Goal: Task Accomplishment & Management: Complete application form

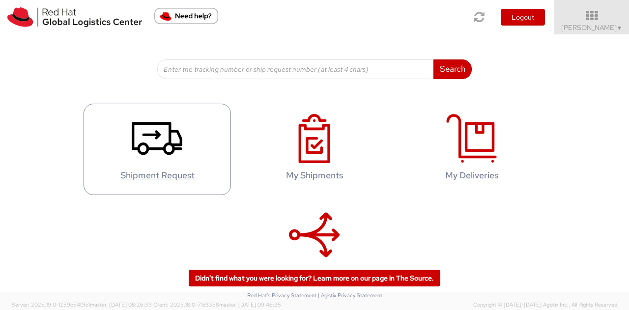
scroll to position [163, 0]
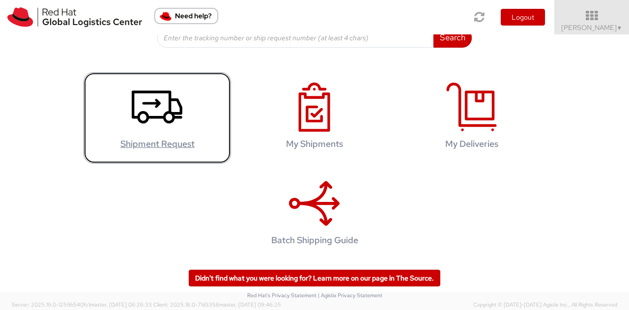
click at [155, 114] on icon at bounding box center [157, 107] width 51 height 49
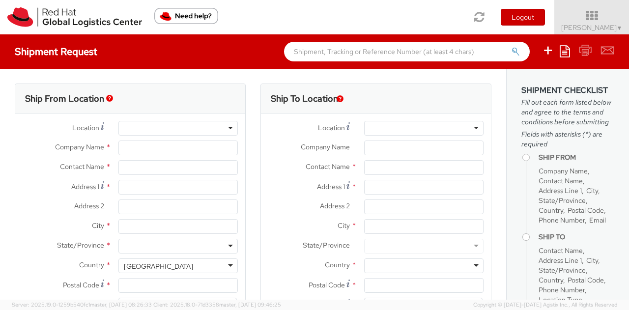
select select "765"
select select
type input "Red Hat"
type input "[PERSON_NAME]"
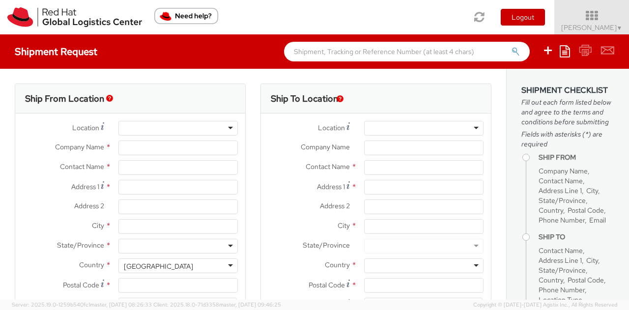
type input "afausto@redhat.com"
click at [224, 129] on div "RH - Remote" at bounding box center [177, 128] width 119 height 15
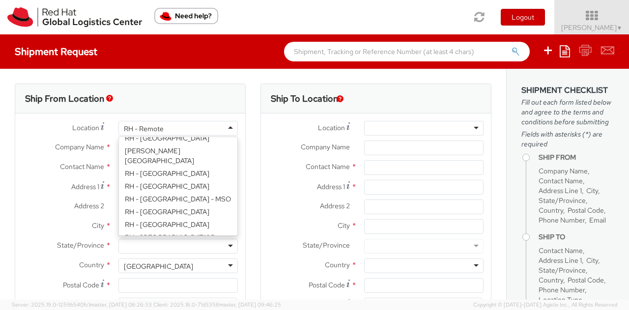
scroll to position [1498, 0]
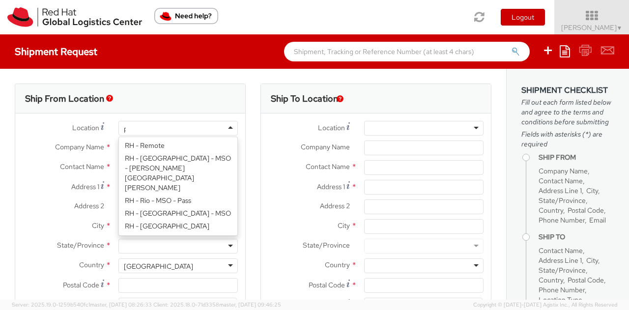
type input "p"
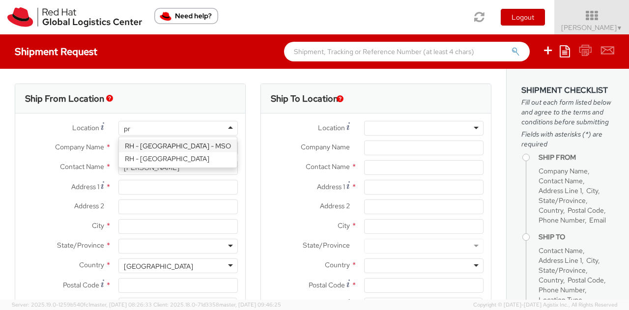
type input "pra"
type input "Red Hat Czech, s.r.o."
type input "Narodni 135/14"
type input "Prague 1"
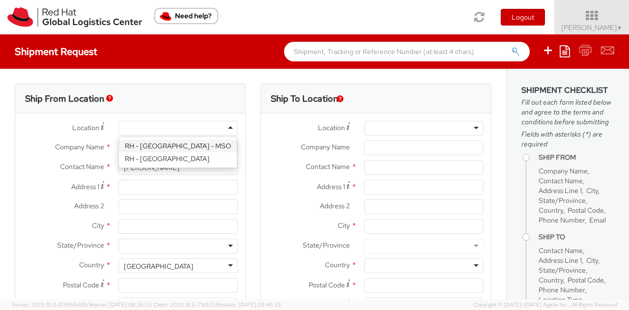
type input "PRAGUE"
type input "110 00"
type input "420 910 902 735"
select select "CM"
select select "KGS"
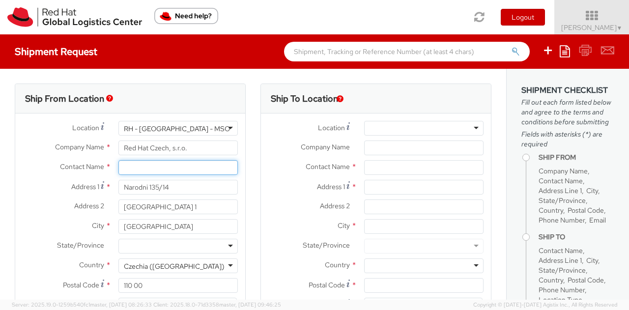
click at [151, 162] on input "text" at bounding box center [177, 167] width 119 height 15
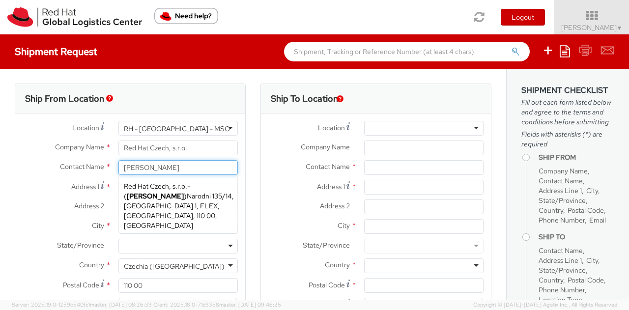
type input "[PERSON_NAME]"
click at [29, 164] on label "Contact Name *" at bounding box center [63, 166] width 96 height 13
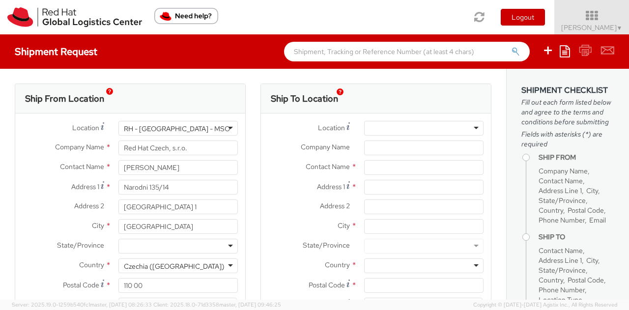
scroll to position [98, 0]
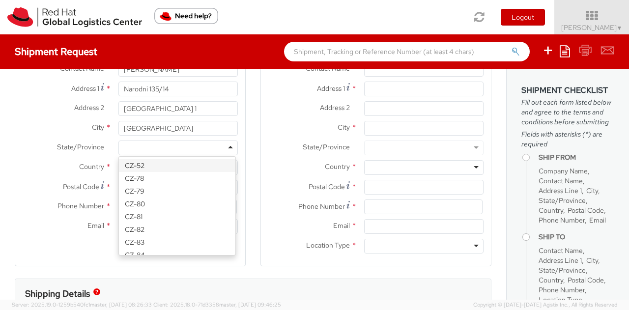
click at [146, 145] on div at bounding box center [177, 147] width 119 height 15
click at [16, 167] on label "Country *" at bounding box center [63, 166] width 96 height 13
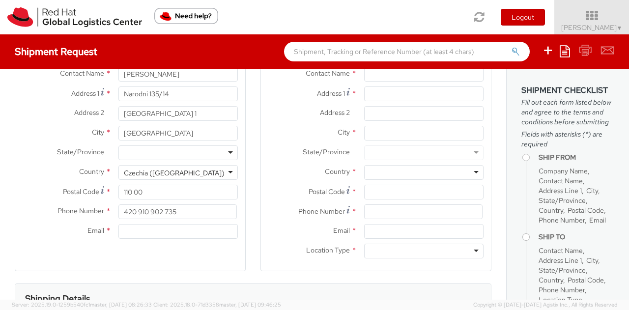
scroll to position [147, 0]
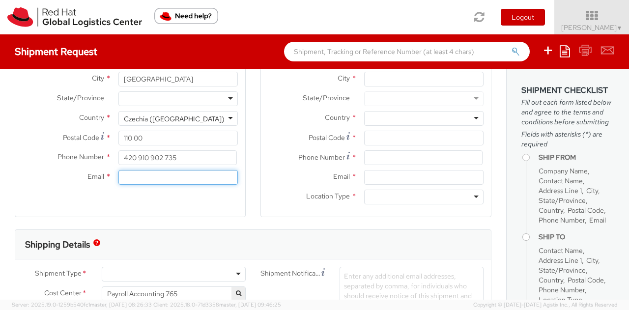
click at [147, 181] on input "Email *" at bounding box center [177, 177] width 119 height 15
type input "[EMAIL_ADDRESS][DOMAIN_NAME]"
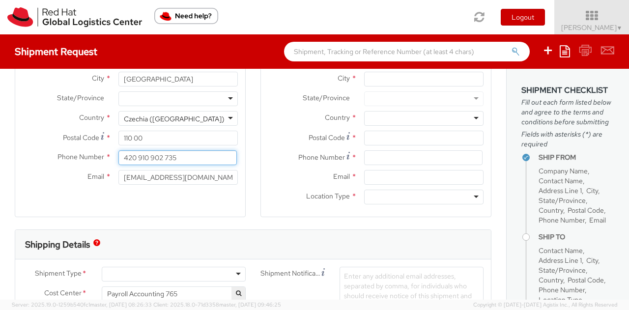
click at [185, 159] on input "420 910 902 735" at bounding box center [177, 157] width 118 height 15
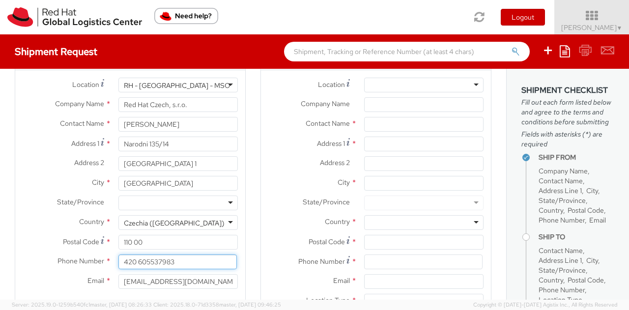
scroll to position [0, 0]
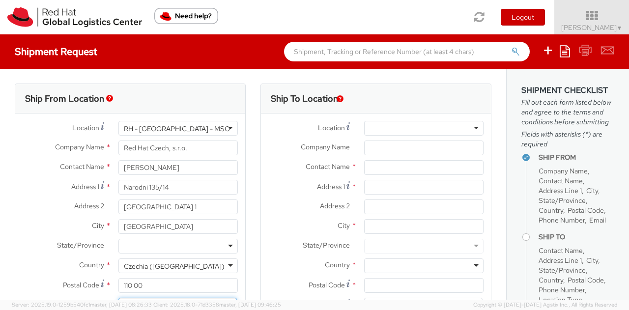
type input "420 605537983"
click at [389, 146] on input "Company Name *" at bounding box center [423, 147] width 119 height 15
paste input "HSBC Bank PLCMeni Harati2 Jabotinsky Street Amot Atrium Tower, 30th Floor. Rama…"
type input "HSBC Bank PLC"
click at [386, 169] on input "text" at bounding box center [423, 167] width 119 height 15
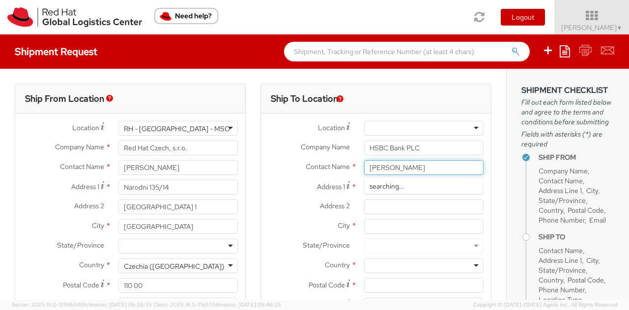
type input "Meni Harati"
click at [286, 200] on label "Address 2 *" at bounding box center [309, 205] width 96 height 13
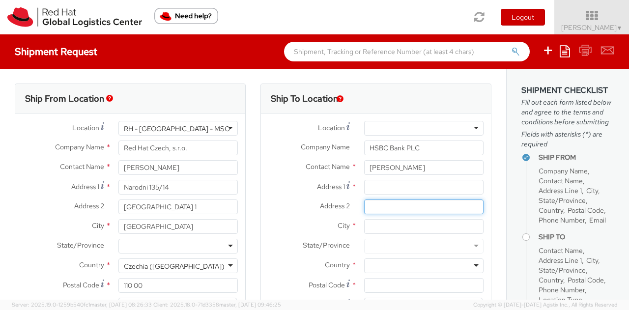
click at [364, 200] on input "Address 2 *" at bounding box center [423, 206] width 119 height 15
drag, startPoint x: 367, startPoint y: 189, endPoint x: 376, endPoint y: 191, distance: 9.0
click at [367, 189] on input "Address 1 *" at bounding box center [423, 187] width 119 height 15
paste input "[STREET_ADDRESS] [GEOGRAPHIC_DATA], 30th Floor."
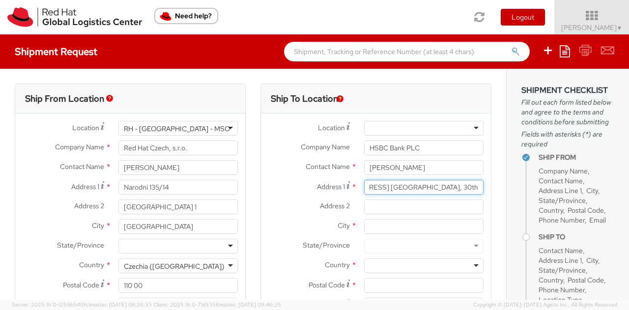
scroll to position [0, 49]
type input "2 Jabotinsky Street Amot Atrium Tower, 30th Floor"
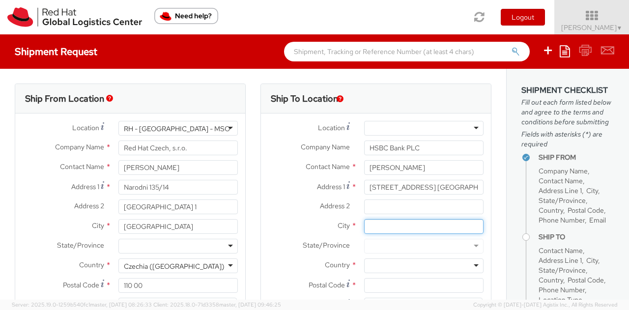
click at [374, 232] on input "City *" at bounding box center [423, 226] width 119 height 15
paste input "Ramat Gan 5250501 IL"
type input "Ramat Gan"
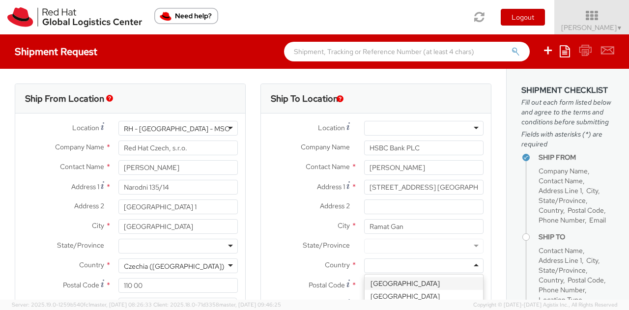
click at [383, 269] on div at bounding box center [423, 265] width 119 height 15
type input "isr"
click at [289, 210] on label "Address 2 *" at bounding box center [309, 205] width 96 height 13
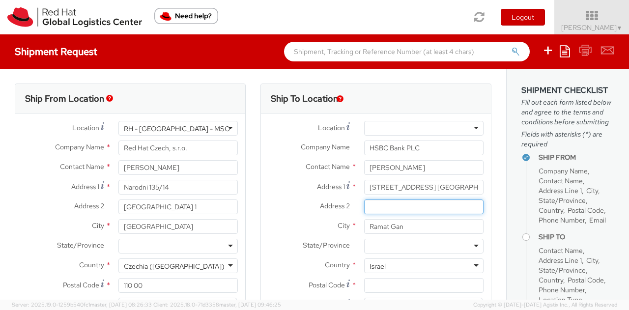
click at [364, 210] on input "Address 2 *" at bounding box center [423, 206] width 119 height 15
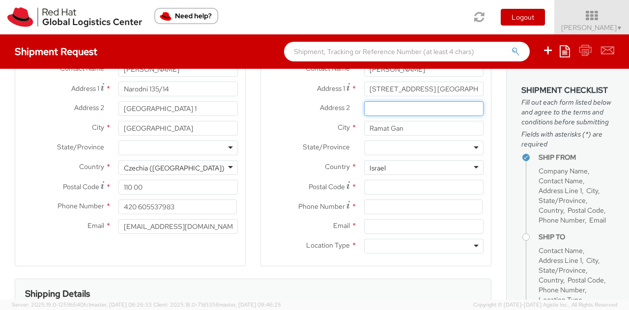
scroll to position [49, 0]
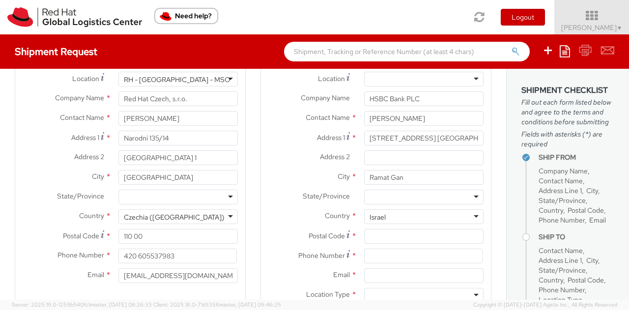
click at [315, 165] on div "Address 2 *" at bounding box center [376, 160] width 230 height 20
click at [282, 147] on div "Address 1 * 2 Jabotinsky Street Amot Atrium Tower, 30th Floor" at bounding box center [376, 141] width 230 height 20
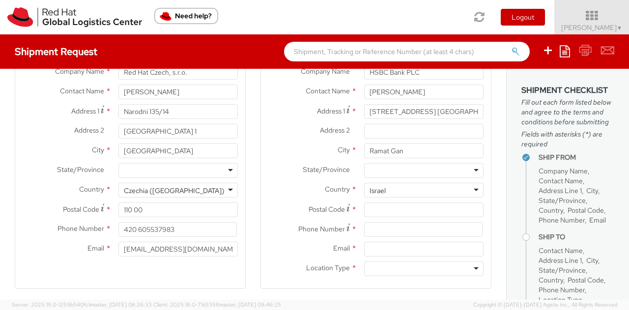
scroll to position [98, 0]
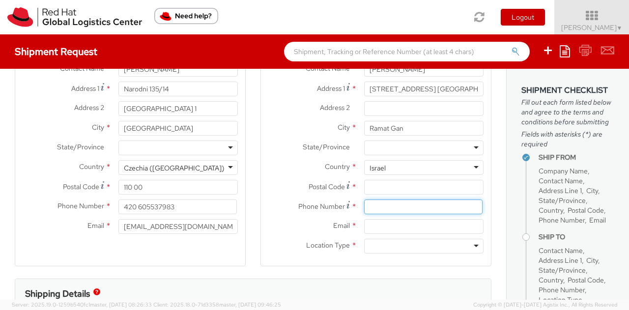
click at [377, 209] on input at bounding box center [423, 206] width 118 height 15
paste input "[PHONE_NUMBER]"
type input "[PHONE_NUMBER]"
click at [261, 206] on label "Phone Number *" at bounding box center [309, 205] width 96 height 13
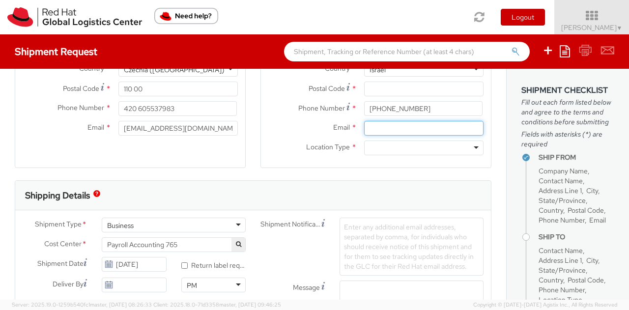
click at [373, 128] on input "Email *" at bounding box center [423, 128] width 119 height 15
paste input "[EMAIL_ADDRESS][DOMAIN_NAME]"
type input "[EMAIL_ADDRESS][DOMAIN_NAME]"
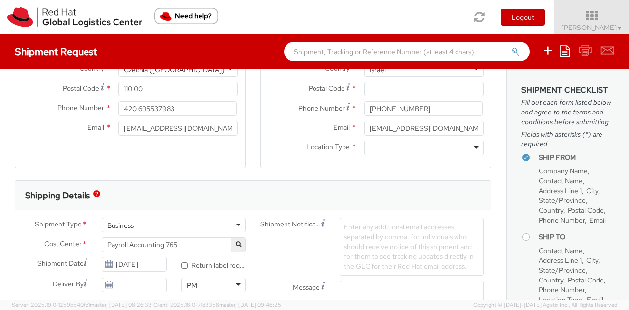
click at [308, 123] on label "Email *" at bounding box center [309, 127] width 96 height 13
click at [364, 123] on input "[EMAIL_ADDRESS][DOMAIN_NAME]" at bounding box center [423, 128] width 119 height 15
click at [308, 123] on label "Email *" at bounding box center [309, 127] width 96 height 13
click at [364, 123] on input "[EMAIL_ADDRESS][DOMAIN_NAME]" at bounding box center [423, 128] width 119 height 15
click at [377, 148] on div at bounding box center [423, 147] width 119 height 15
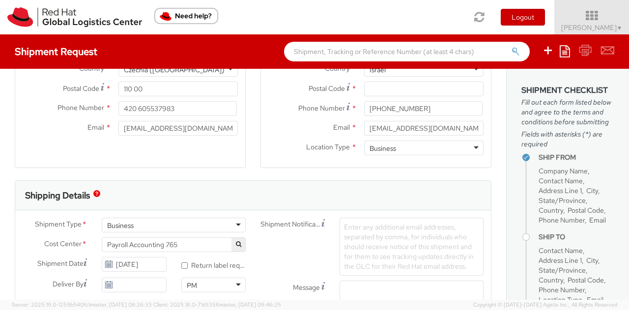
click at [265, 176] on div "Ship To Location Location * RH - Amsterdam - MSO RH - Amsterdam Data Center RH …" at bounding box center [375, 33] width 231 height 293
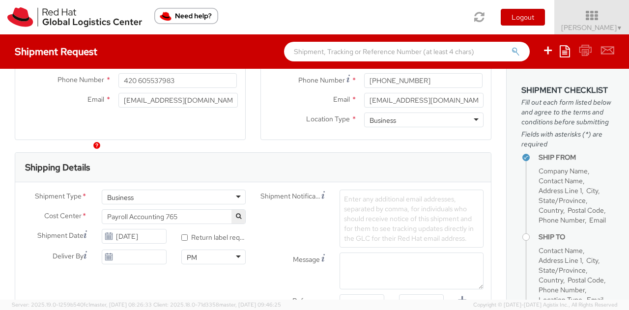
scroll to position [246, 0]
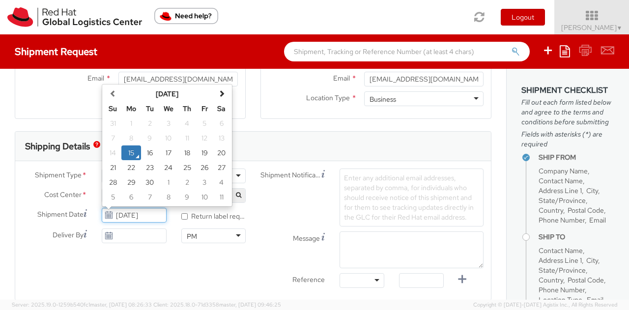
click at [158, 218] on input "[DATE]" at bounding box center [134, 215] width 64 height 15
click at [150, 151] on td "16" at bounding box center [150, 152] width 18 height 15
type input "09/16/2025"
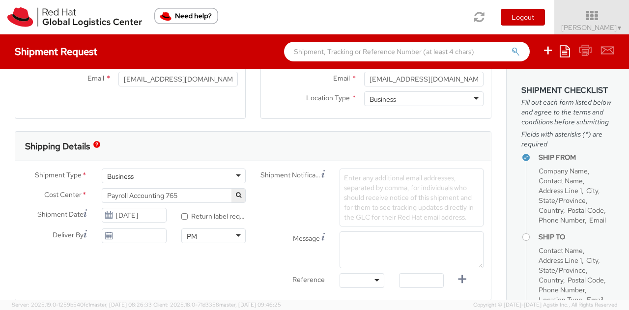
click at [163, 281] on div "Shipment Type * Business Business Business Cost Center * Payroll Accounting 765…" at bounding box center [252, 230] width 475 height 124
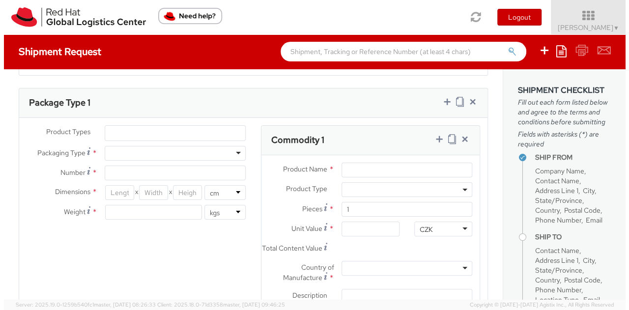
scroll to position [421, 0]
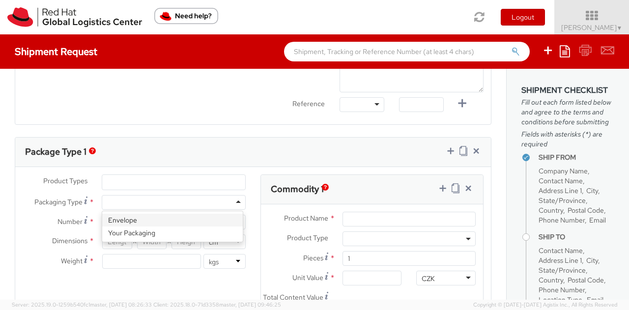
click at [147, 198] on div at bounding box center [174, 202] width 144 height 15
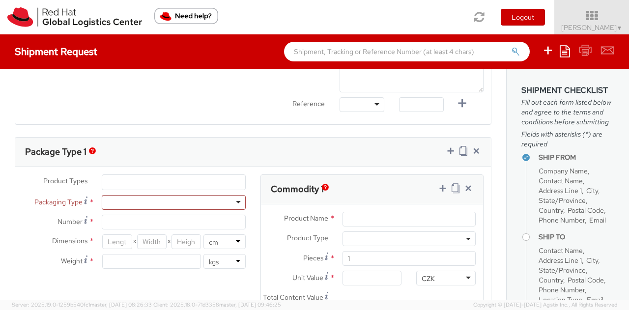
click at [48, 204] on span "Packaging Type" at bounding box center [58, 201] width 48 height 9
click at [13, 177] on agx-form-section "Package Type 1 Product Types * Documents Docking Station Laptop Monitor Other H…" at bounding box center [252, 268] width 491 height 263
click at [236, 198] on div at bounding box center [174, 202] width 144 height 15
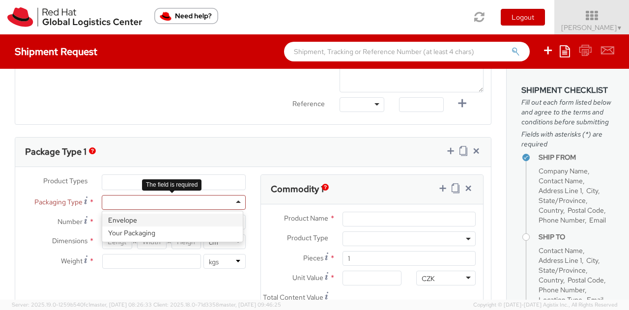
type input "1"
type input "24.13"
type input "31.75"
type input "0.64"
type input "0.5"
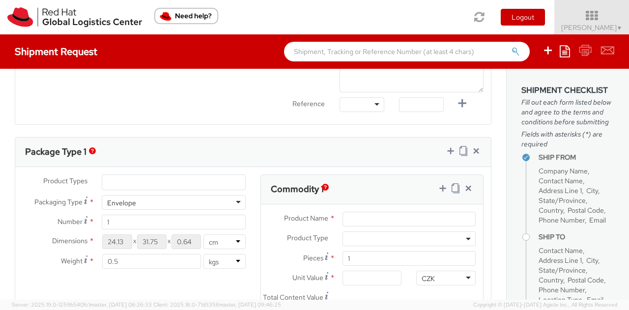
click at [18, 246] on div "Dimensions * 24.13 X 31.75 X 0.64 in cm" at bounding box center [134, 241] width 238 height 15
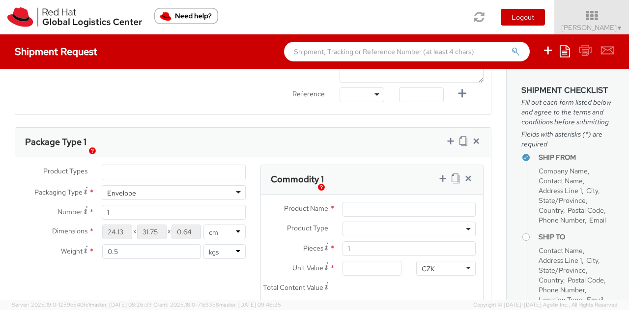
scroll to position [420, 0]
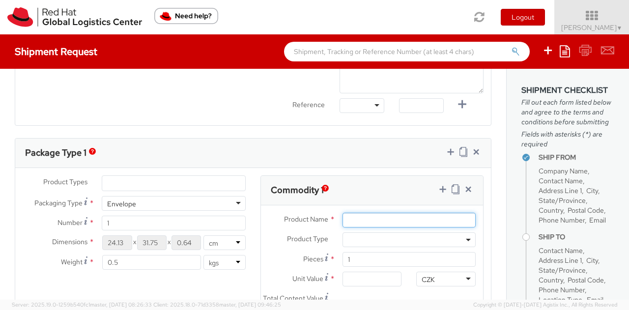
click at [386, 216] on input "Product Name *" at bounding box center [408, 220] width 133 height 15
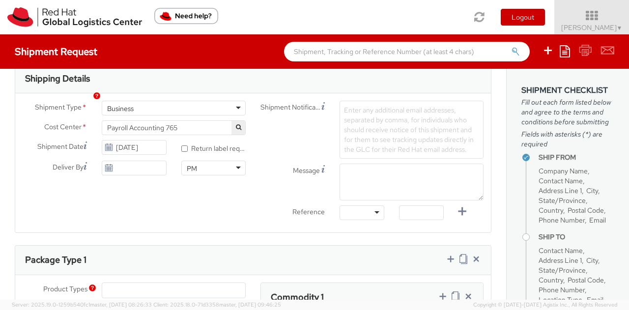
scroll to position [264, 0]
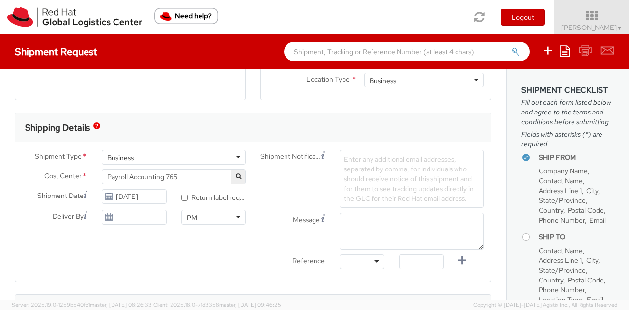
click at [356, 164] on span "Enter any additional email addresses, separated by comma, for individuals who s…" at bounding box center [409, 179] width 130 height 48
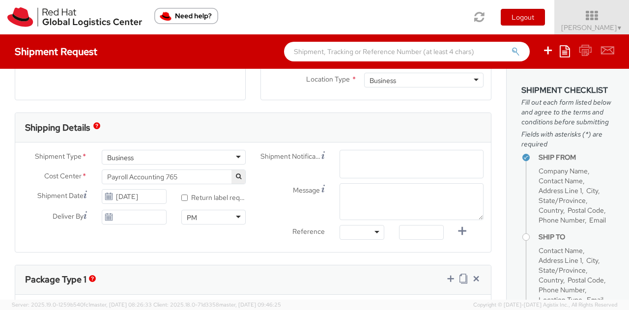
paste input "PM PDTRed Hat Israel Ltd"
type input "PM PDTRed Hat Israel Ltd"
click at [278, 198] on div "Message" at bounding box center [372, 201] width 238 height 37
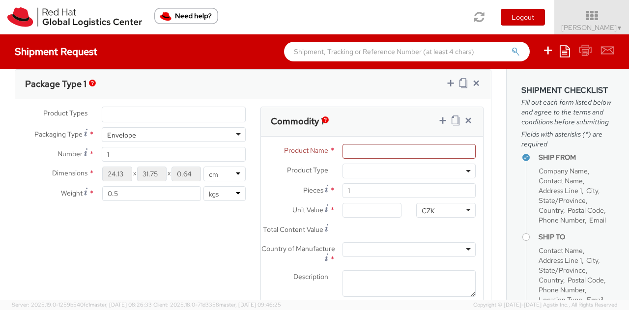
scroll to position [461, 0]
click at [353, 149] on input "Product Name *" at bounding box center [408, 150] width 133 height 15
click at [352, 113] on div "Commodity 1" at bounding box center [372, 120] width 222 height 29
click at [371, 190] on input "1" at bounding box center [408, 189] width 133 height 15
type input "0.00"
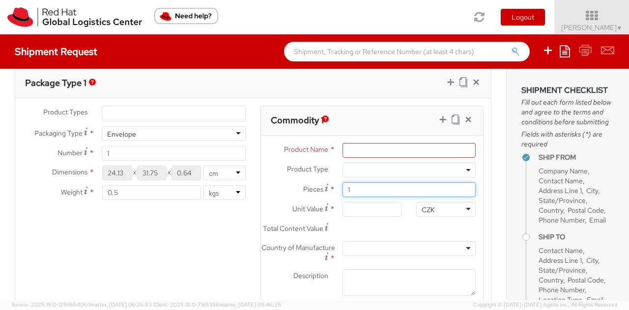
type input "0.00"
type input "2"
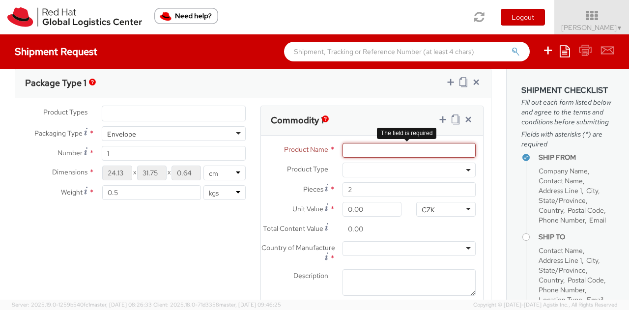
click at [389, 146] on input "Product Name *" at bounding box center [408, 150] width 133 height 15
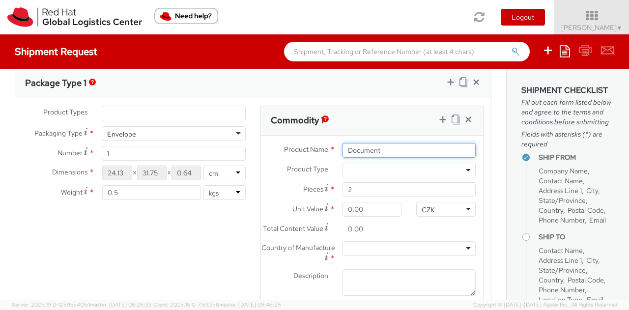
type input "Documents"
type input "1.00"
type input "2.00"
type input "Documents"
click at [248, 247] on div "Product Types * Documents Docking Station Laptop Monitor Other Hardware Server …" at bounding box center [252, 214] width 475 height 216
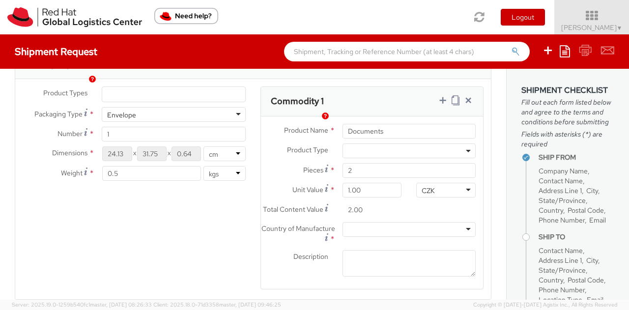
scroll to position [510, 0]
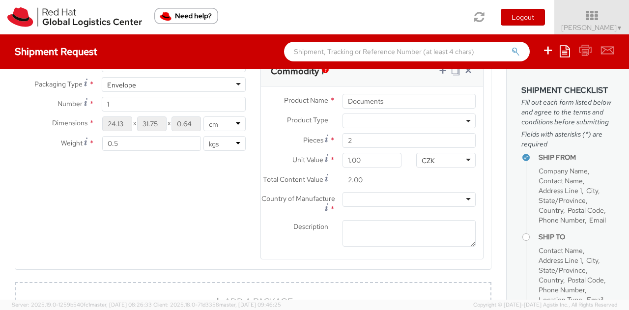
click at [205, 216] on div "Product Types * Documents Docking Station Laptop Monitor Other Hardware Server …" at bounding box center [252, 164] width 475 height 216
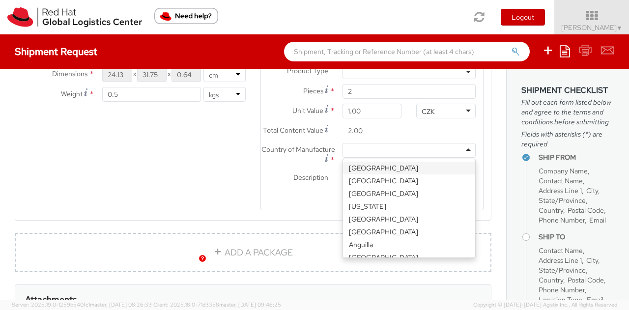
click at [463, 156] on div at bounding box center [408, 150] width 133 height 15
type input "c"
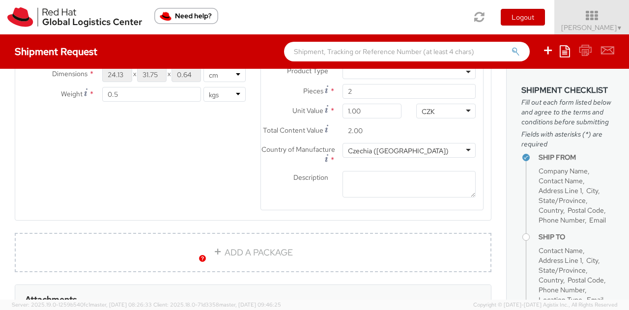
click at [253, 183] on agx-form-section "Commodity 1 Product Name * Documents Product Type * Documents Docking Station L…" at bounding box center [372, 115] width 238 height 216
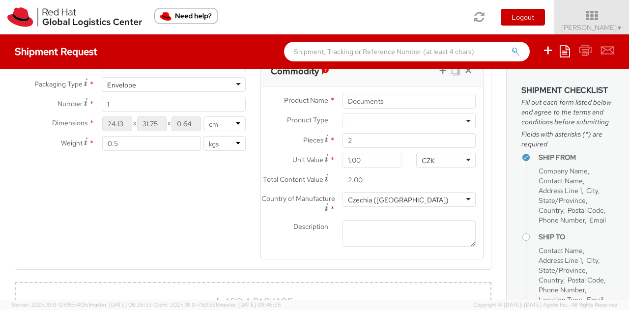
click at [214, 204] on div "Product Types * Documents Docking Station Laptop Monitor Other Hardware Server …" at bounding box center [252, 164] width 475 height 216
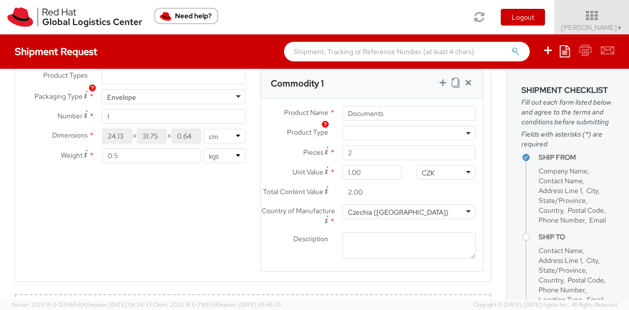
scroll to position [529, 0]
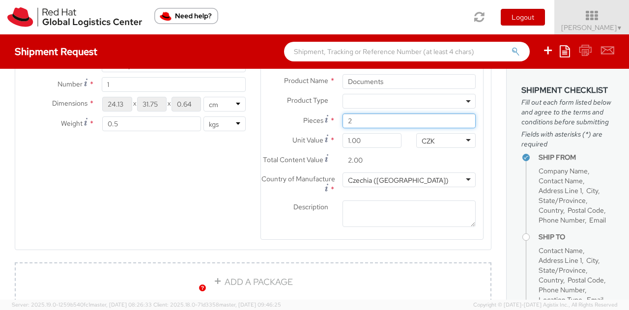
click at [357, 120] on input "2" at bounding box center [408, 120] width 133 height 15
type input "0.00"
type input "4"
click at [196, 194] on div "Product Types * Documents Docking Station Laptop Monitor Other Hardware Server …" at bounding box center [252, 145] width 475 height 216
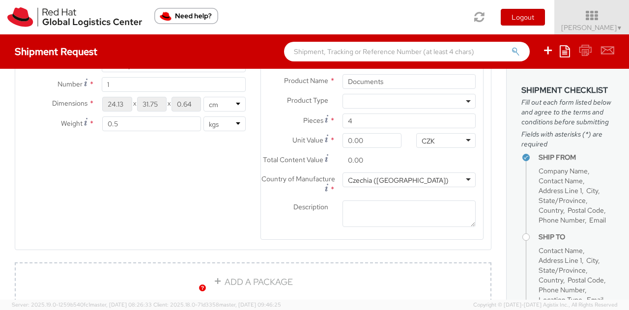
click at [138, 178] on div "Product Types * Documents Docking Station Laptop Monitor Other Hardware Server …" at bounding box center [252, 145] width 475 height 216
click at [373, 120] on input "4" at bounding box center [408, 120] width 133 height 15
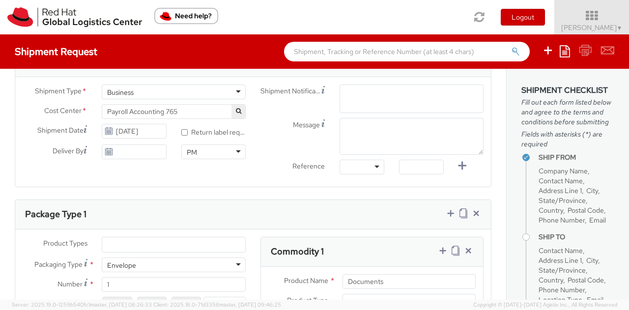
scroll to position [344, 0]
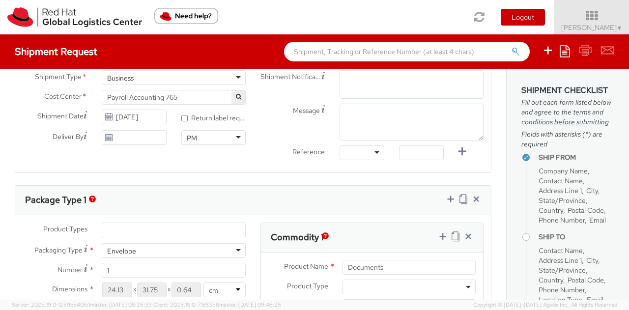
click at [272, 198] on div "Package Type 1" at bounding box center [252, 200] width 475 height 29
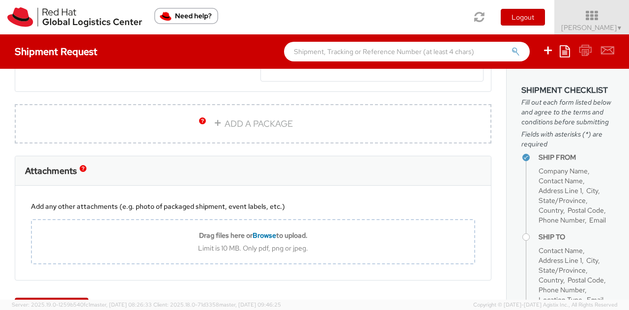
scroll to position [726, 0]
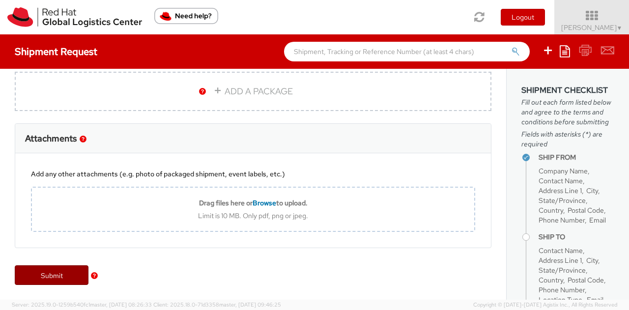
click at [54, 278] on link "Submit" at bounding box center [52, 275] width 74 height 20
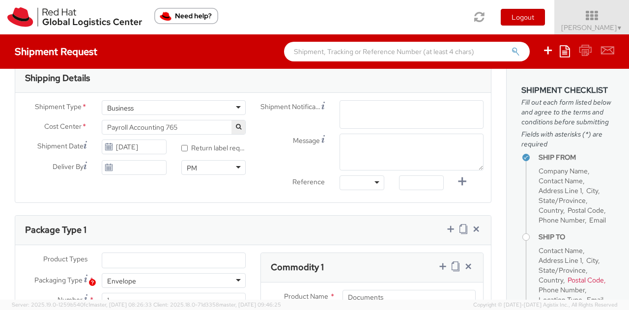
scroll to position [246, 0]
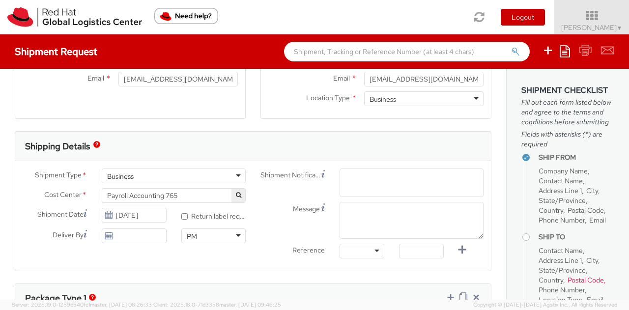
click at [356, 183] on span "Enter any additional email addresses, separated by comma, for individuals who s…" at bounding box center [411, 199] width 135 height 49
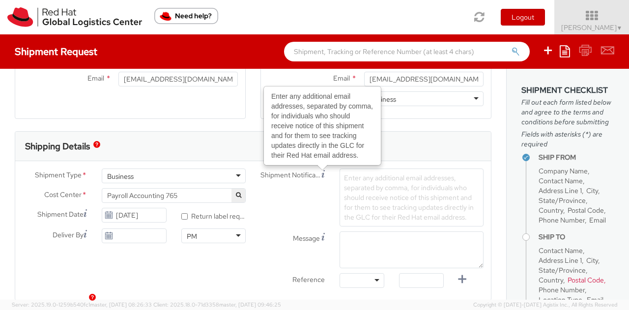
click at [321, 173] on use at bounding box center [322, 173] width 3 height 7
click at [365, 189] on span "Enter any additional email addresses, separated by comma, for individuals who s…" at bounding box center [409, 197] width 130 height 48
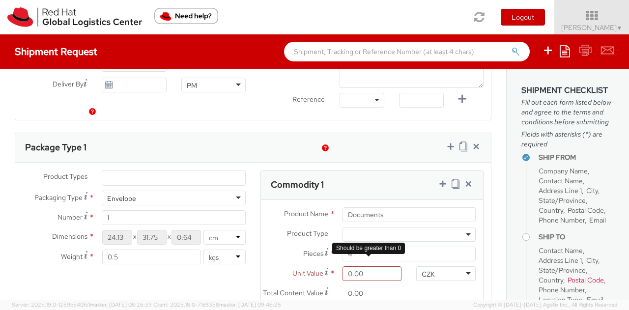
scroll to position [431, 0]
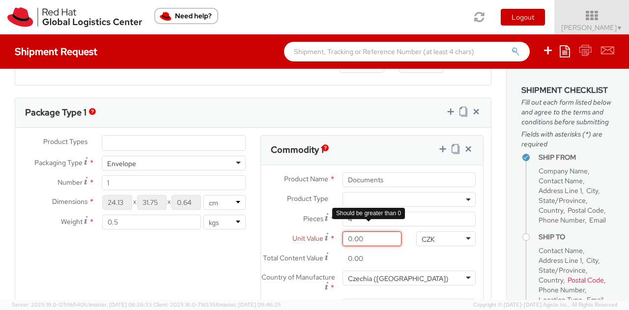
click at [352, 237] on div "Unit Value * 0.00 Should be greater than 0" at bounding box center [335, 238] width 148 height 15
type input "0.01"
type input "0.04"
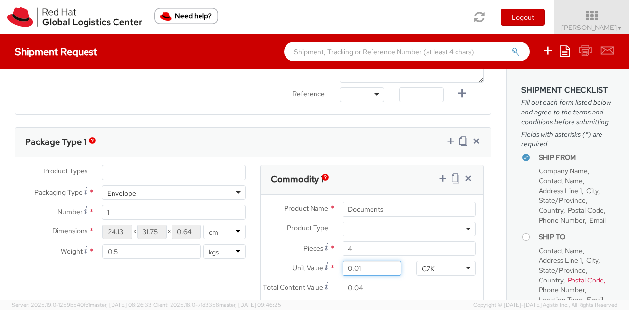
type input "0.00"
type input "1.00"
type input "4.00"
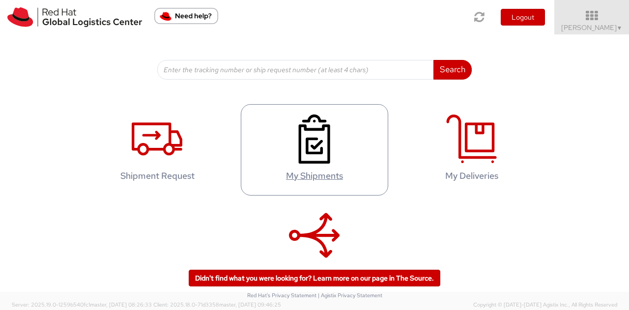
scroll to position [163, 0]
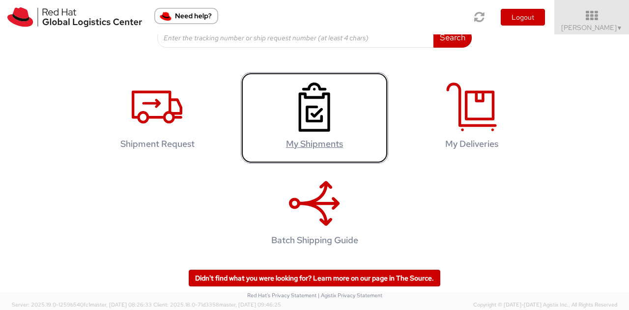
click at [318, 115] on use at bounding box center [314, 107] width 31 height 49
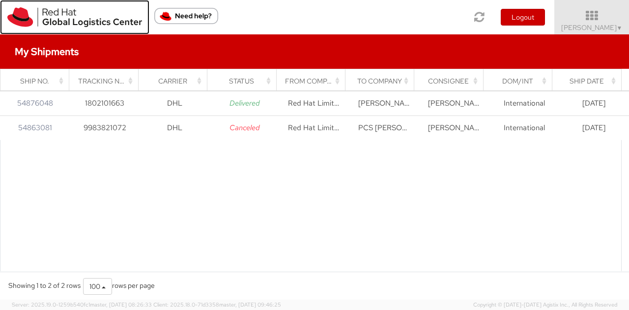
click at [18, 18] on img at bounding box center [74, 17] width 135 height 20
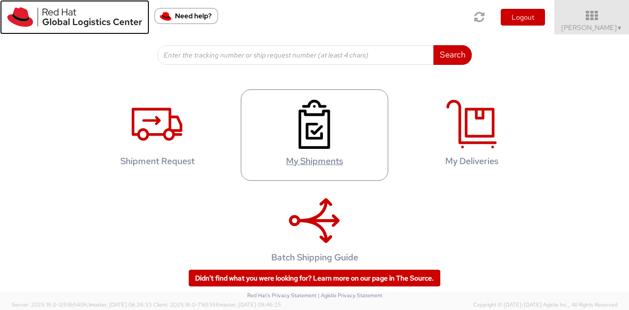
scroll to position [163, 0]
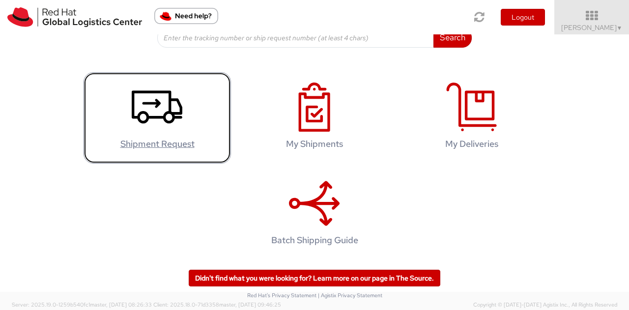
click at [173, 106] on icon at bounding box center [157, 107] width 51 height 49
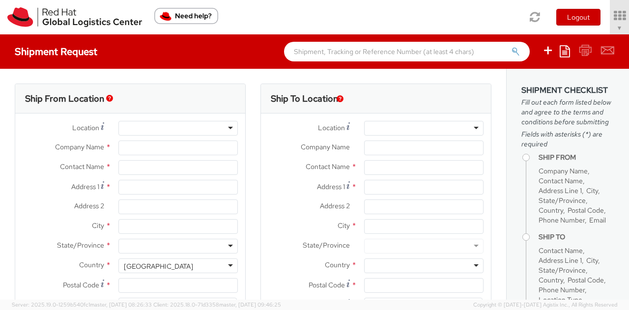
type input "Red Hat"
type input "[PERSON_NAME]"
type input "afausto@redhat.com"
select select "765"
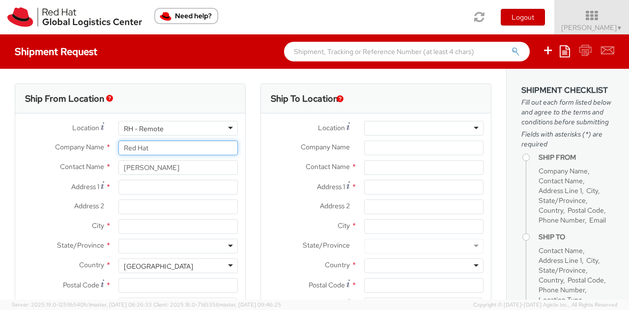
click at [146, 151] on input "Red Hat" at bounding box center [177, 147] width 119 height 15
select select
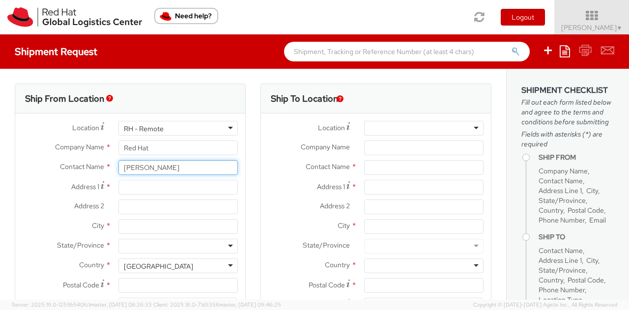
click at [182, 166] on input "[PERSON_NAME]" at bounding box center [177, 167] width 119 height 15
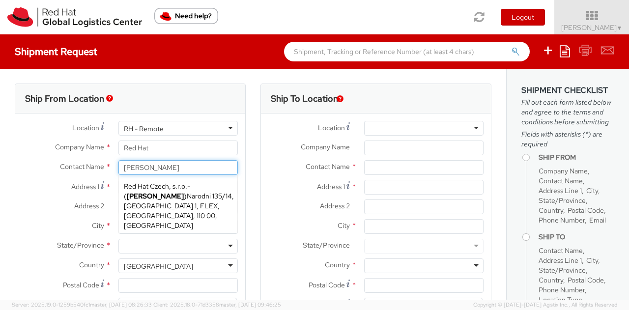
type input "Laura Tomasino"
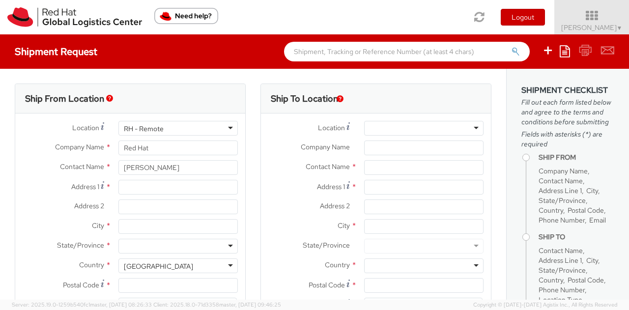
click at [46, 193] on div "Address 1 *" at bounding box center [130, 187] width 230 height 15
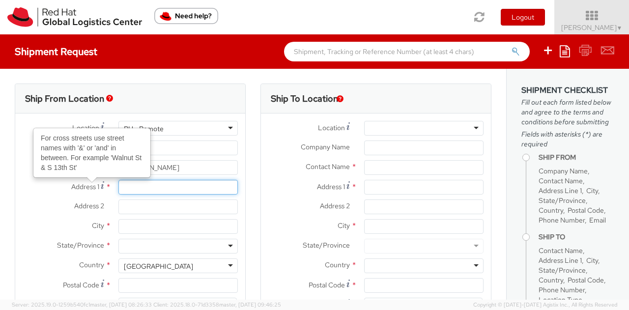
click at [176, 182] on input "Address 1 For cross streets use street names with '&' or 'and' in between. For …" at bounding box center [177, 187] width 119 height 15
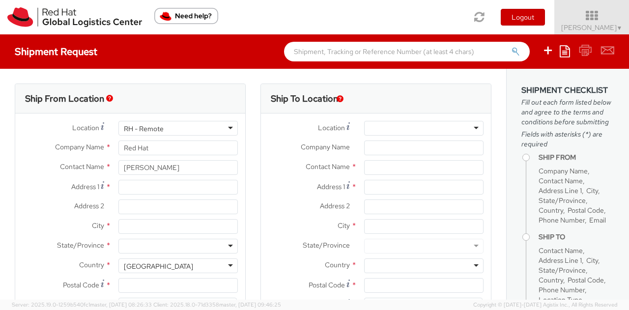
click at [79, 191] on span "Address 1" at bounding box center [85, 186] width 28 height 9
click at [118, 191] on input "Address 1 *" at bounding box center [177, 187] width 119 height 15
click at [51, 199] on label "Address 2 *" at bounding box center [63, 205] width 96 height 13
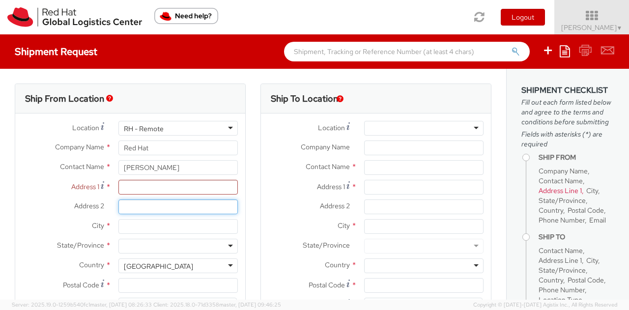
click at [118, 199] on input "Address 2 *" at bounding box center [177, 206] width 119 height 15
click at [223, 125] on div "RH - Remote" at bounding box center [177, 128] width 119 height 15
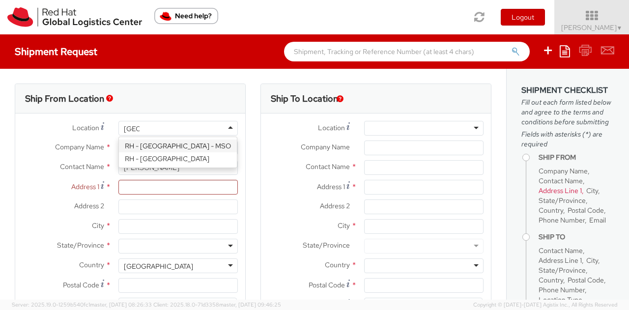
type input "pragu"
type input "Red Hat Czech, s.r.o."
type input "Narodni 135/14"
type input "[GEOGRAPHIC_DATA] 1"
type input "[GEOGRAPHIC_DATA]"
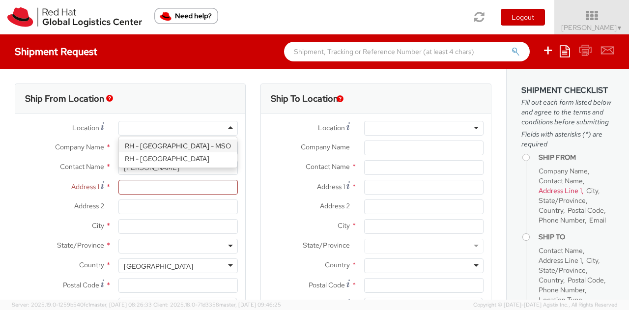
type input "110 00"
type input "420 910 902 735"
select select "CM"
select select "KGS"
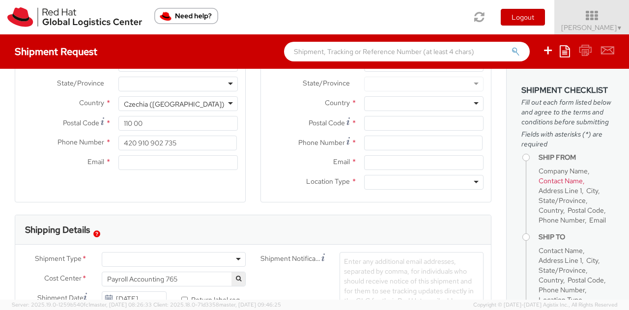
scroll to position [147, 0]
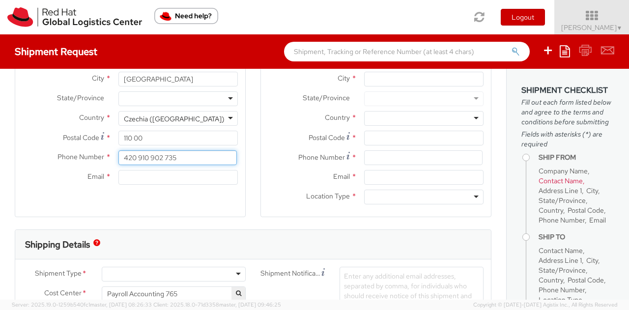
click at [185, 162] on input "420 910 902 735" at bounding box center [177, 157] width 118 height 15
type input "00420 605537983"
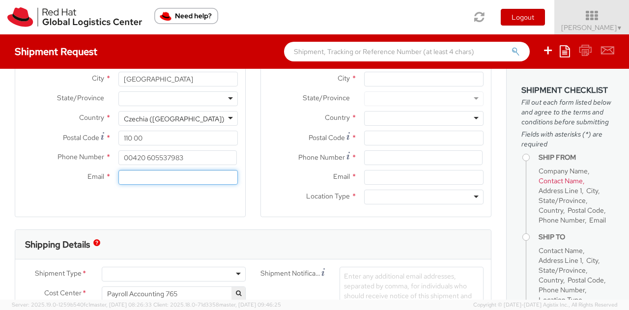
click at [189, 178] on input "Email *" at bounding box center [177, 177] width 119 height 15
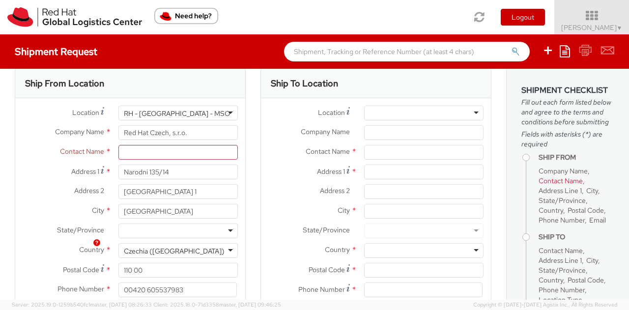
scroll to position [0, 0]
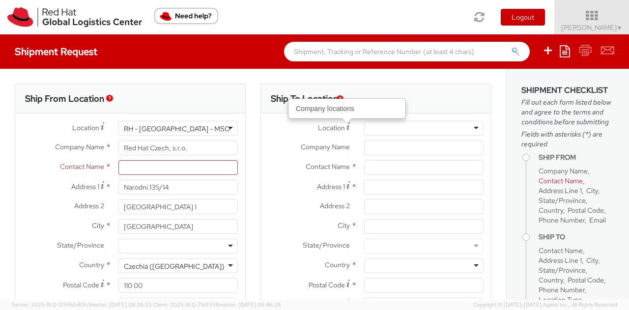
type input "[EMAIL_ADDRESS][DOMAIN_NAME]"
click at [448, 130] on div at bounding box center [423, 128] width 119 height 15
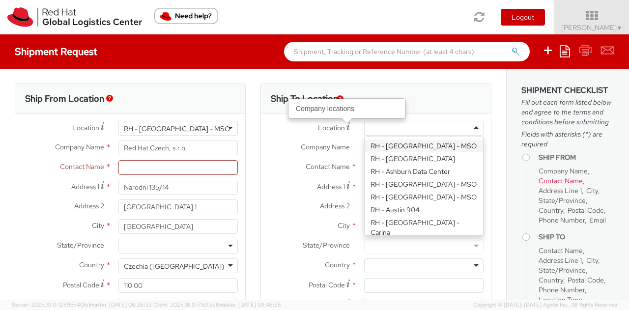
click at [280, 125] on label "Location Company locations *" at bounding box center [309, 127] width 96 height 13
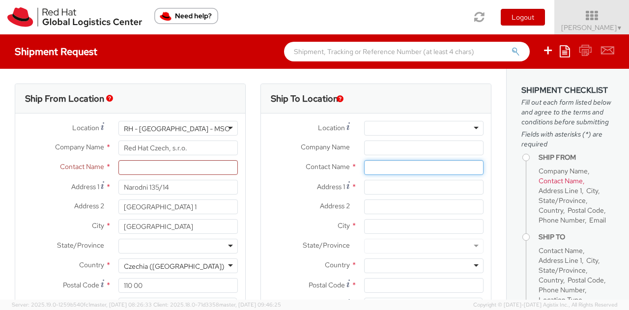
click at [381, 168] on input "text" at bounding box center [423, 167] width 119 height 15
paste input "HSBC Bank PLCMeni Harati"
type input "HSBC Bank PLCMeni Harati"
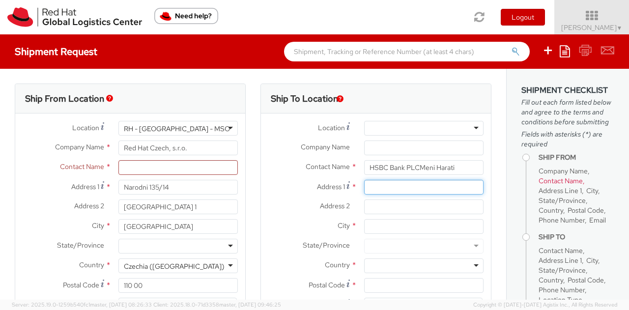
click at [380, 186] on input "Address 1 *" at bounding box center [423, 187] width 119 height 15
paste input "[STREET_ADDRESS] [GEOGRAPHIC_DATA], 30th Floor."
type input "[STREET_ADDRESS] [GEOGRAPHIC_DATA], 30th Floor."
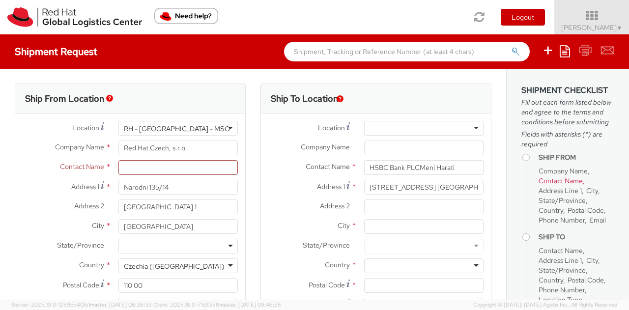
click at [287, 169] on label "Contact Name *" at bounding box center [309, 166] width 96 height 13
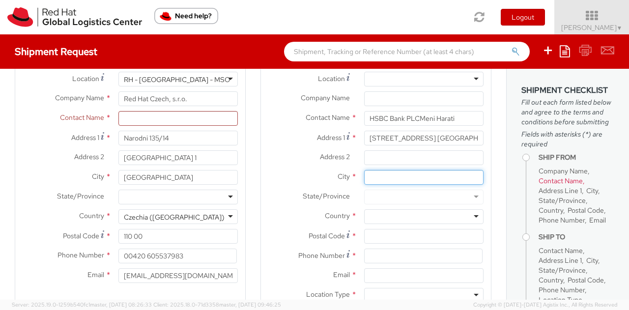
click at [406, 173] on input "City *" at bounding box center [423, 177] width 119 height 15
type input "Ramat Gan"
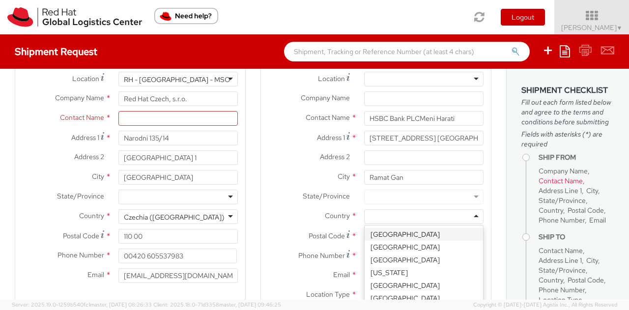
click at [402, 218] on div at bounding box center [423, 216] width 119 height 15
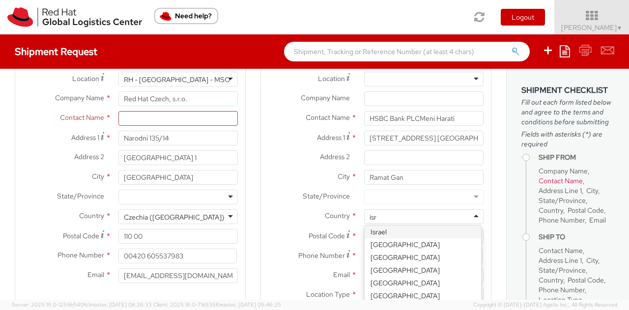
type input "isra"
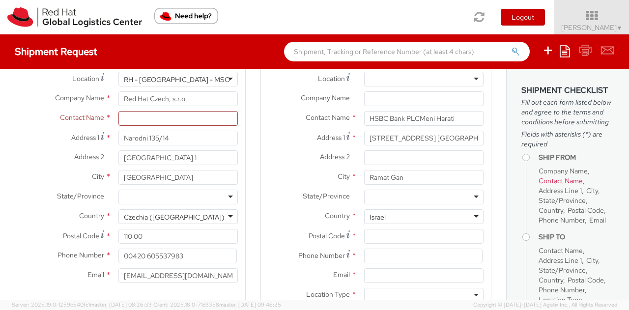
scroll to position [0, 0]
click at [385, 236] on input "Postal Code *" at bounding box center [423, 236] width 119 height 15
paste input "5250501"
type input "5250501"
click at [308, 213] on label "Country *" at bounding box center [309, 215] width 96 height 13
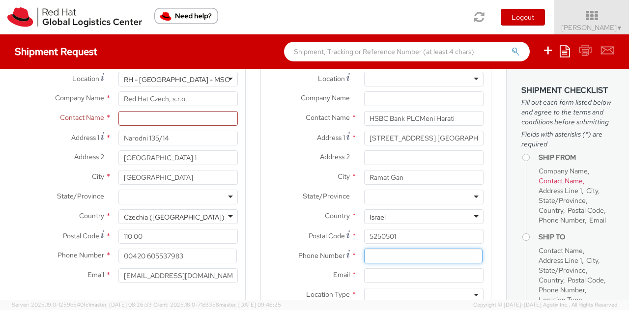
click at [373, 259] on input at bounding box center [423, 256] width 118 height 15
click at [325, 218] on span "Country" at bounding box center [337, 215] width 25 height 9
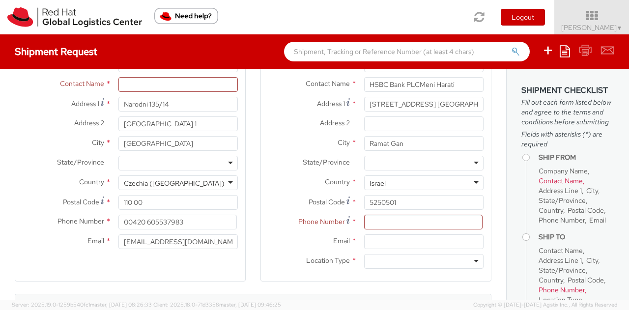
scroll to position [98, 0]
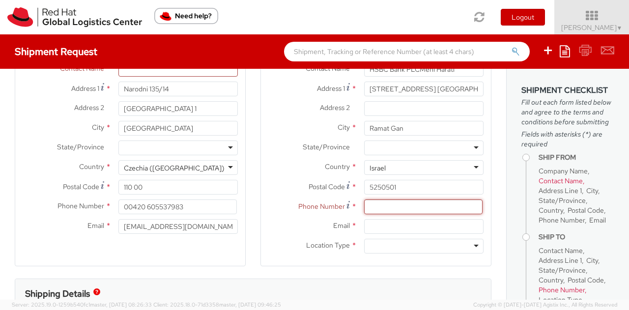
click at [367, 207] on input at bounding box center [423, 206] width 118 height 15
paste input "[PHONE_NUMBER]"
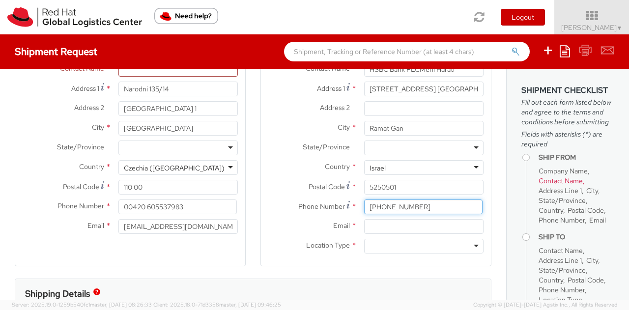
type input "[PHONE_NUMBER]"
click at [302, 207] on span "Phone Number" at bounding box center [321, 206] width 47 height 9
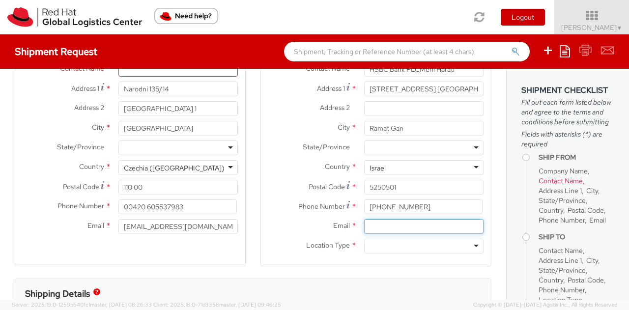
click at [408, 226] on input "Email *" at bounding box center [423, 226] width 119 height 15
paste input "[EMAIL_ADDRESS][DOMAIN_NAME]"
type input "[EMAIL_ADDRESS][DOMAIN_NAME]"
click at [289, 193] on div "Postal Code * 5250501" at bounding box center [376, 187] width 230 height 15
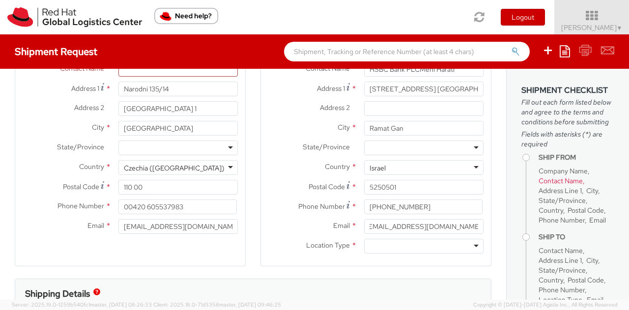
scroll to position [0, 0]
click at [379, 246] on div at bounding box center [423, 246] width 119 height 15
drag, startPoint x: 384, startPoint y: 259, endPoint x: 385, endPoint y: 266, distance: 6.9
click at [311, 222] on label "Email *" at bounding box center [309, 225] width 96 height 13
click at [364, 222] on input "[EMAIL_ADDRESS][DOMAIN_NAME]" at bounding box center [423, 226] width 119 height 15
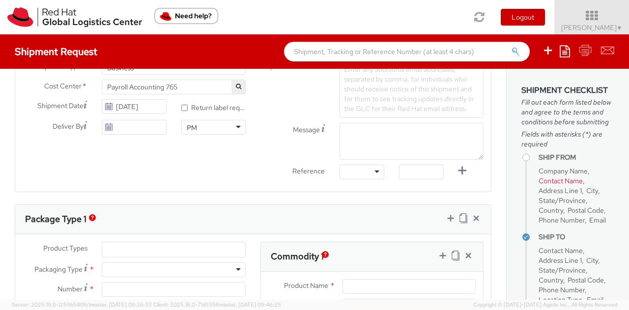
scroll to position [295, 0]
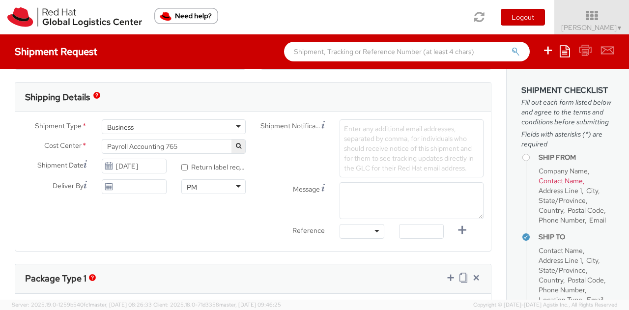
click at [368, 133] on div "Enter any additional email addresses, separated by comma, for individuals who s…" at bounding box center [411, 148] width 144 height 58
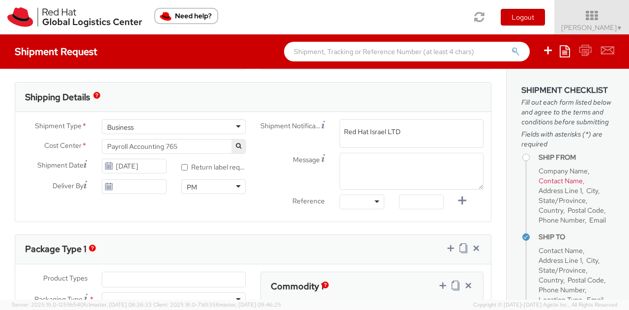
type input "Red Hat Israel LTD"
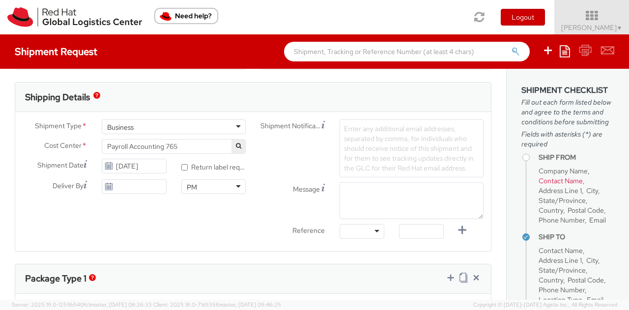
click at [384, 138] on span "Enter any additional email addresses, separated by comma, for individuals who s…" at bounding box center [409, 148] width 130 height 48
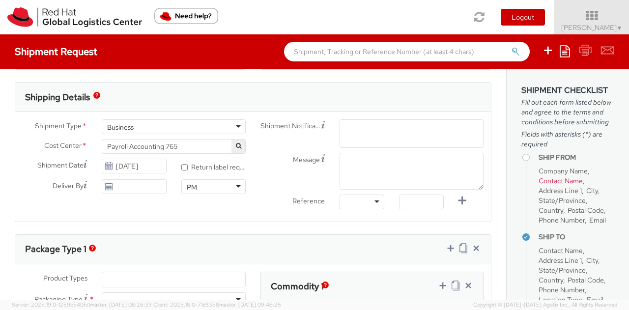
click at [371, 126] on span "Enter any additional email addresses, separated by comma, for individuals who s…" at bounding box center [411, 150] width 135 height 49
click at [355, 130] on span "Enter any additional email addresses, separated by comma, for individuals who s…" at bounding box center [411, 150] width 135 height 49
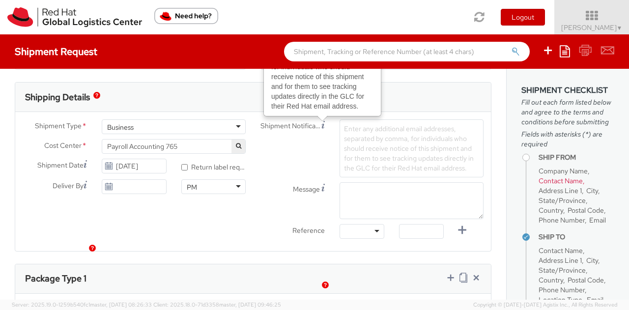
click at [313, 122] on span "Shipment Notification" at bounding box center [290, 126] width 61 height 10
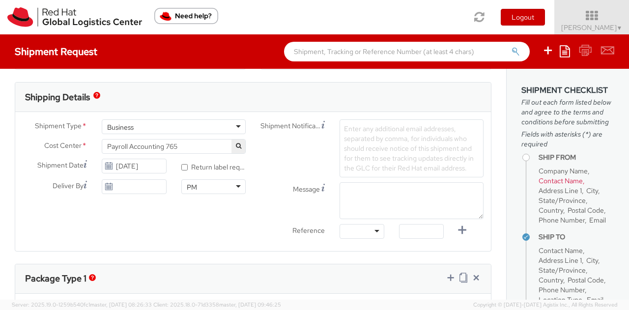
click at [305, 125] on span "Shipment Notification" at bounding box center [290, 126] width 61 height 10
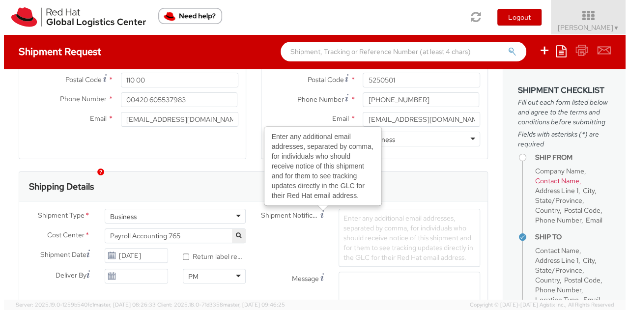
scroll to position [196, 0]
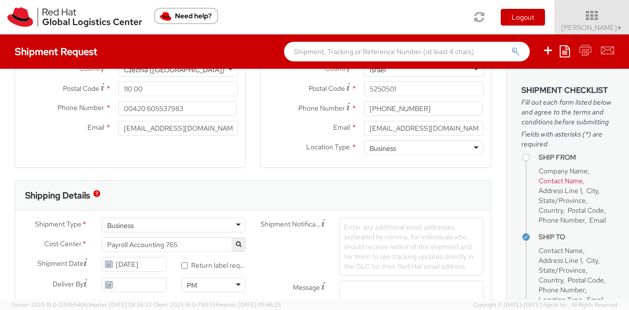
click at [299, 248] on div "Shipment Notification Enter any additional email addresses, separated by comma,…" at bounding box center [372, 247] width 238 height 58
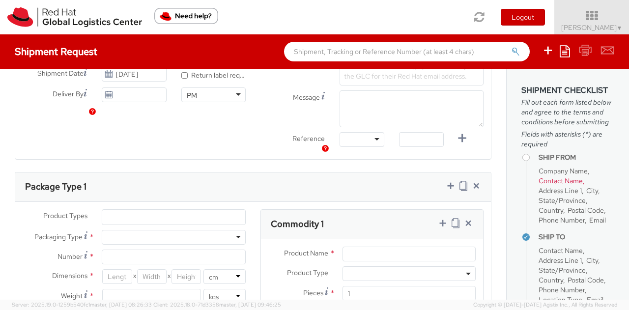
scroll to position [491, 0]
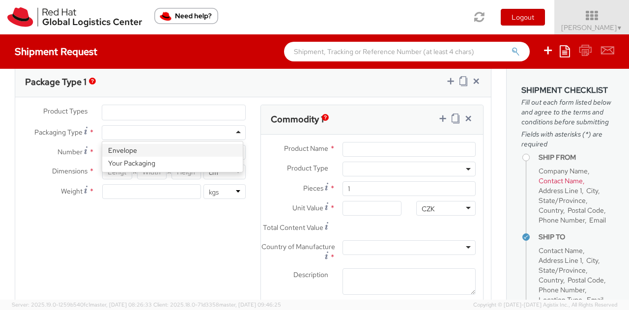
click at [138, 135] on div at bounding box center [174, 132] width 144 height 15
type input "1"
type input "24.13"
type input "31.75"
type input "0.64"
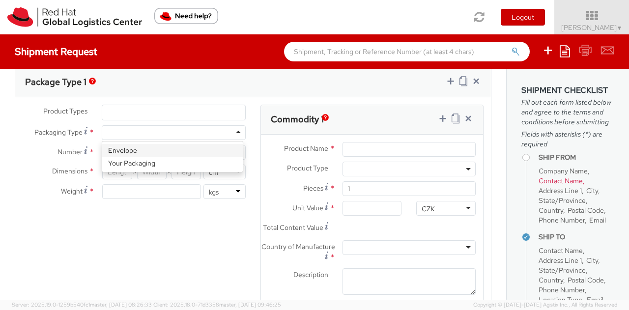
type input "0.5"
click at [212, 255] on div "Product Types * Documents Docking Station Laptop Monitor Other Hardware Server …" at bounding box center [252, 213] width 475 height 216
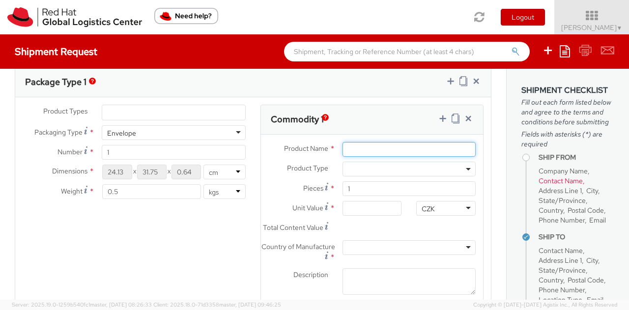
click at [373, 149] on input "Product Name *" at bounding box center [408, 149] width 133 height 15
type input "Documents"
type input "1.00"
type input "Documents"
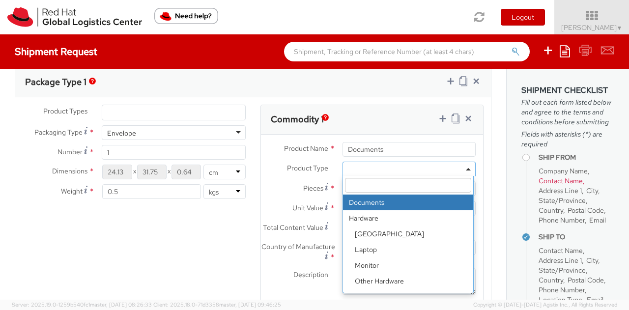
click at [378, 172] on span at bounding box center [408, 169] width 133 height 15
select select "DOCUMENT"
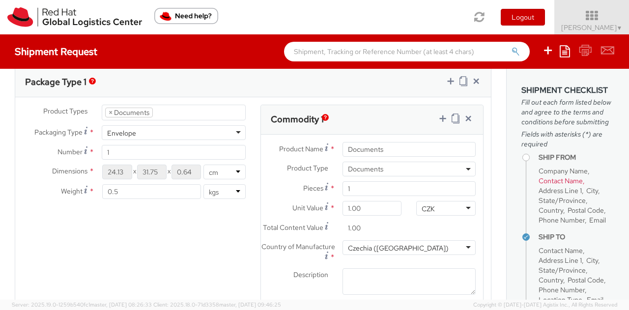
click at [246, 229] on div "Product Types * Documents Docking Station Laptop Monitor Other Hardware Server …" at bounding box center [252, 213] width 475 height 216
click at [354, 183] on input "1" at bounding box center [408, 188] width 133 height 15
type input "0.00"
type input "4"
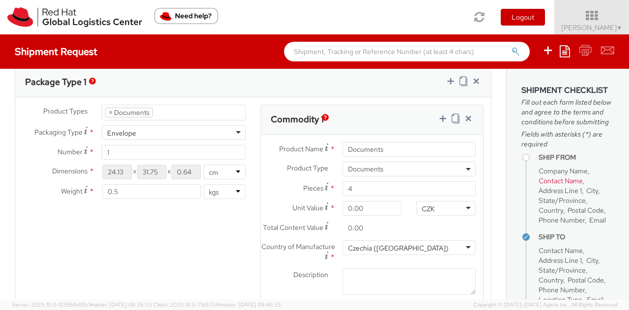
click at [282, 216] on div "Unit Value * 0.00" at bounding box center [335, 211] width 148 height 20
drag, startPoint x: 275, startPoint y: 245, endPoint x: 323, endPoint y: 219, distance: 55.0
click at [277, 240] on div "Total Content Value * 0.00" at bounding box center [335, 231] width 148 height 20
click at [307, 223] on span "Total Content Value" at bounding box center [293, 227] width 60 height 9
click at [342, 223] on input "0.00" at bounding box center [371, 228] width 59 height 15
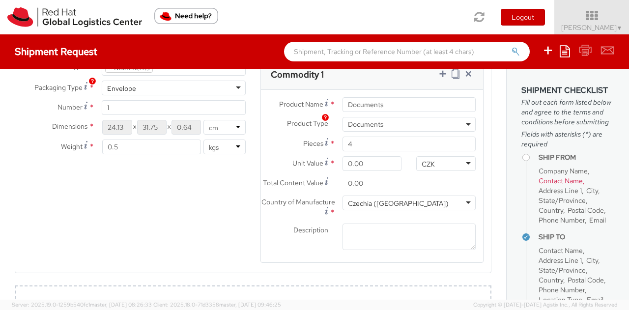
scroll to position [589, 0]
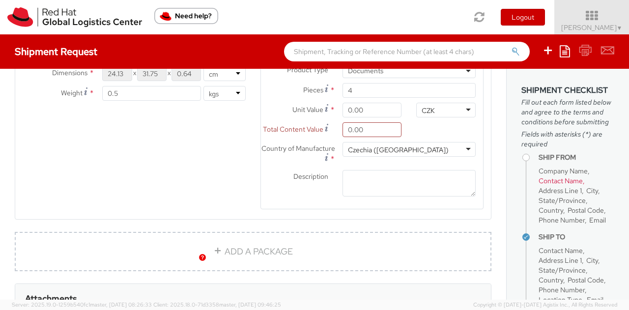
click at [293, 181] on span "Description" at bounding box center [310, 176] width 35 height 9
click at [342, 183] on textarea "Description *" at bounding box center [408, 183] width 133 height 27
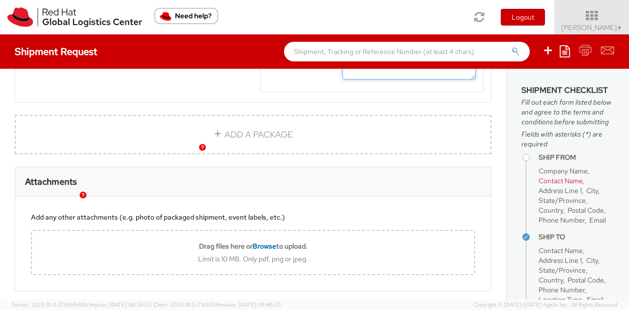
scroll to position [657, 0]
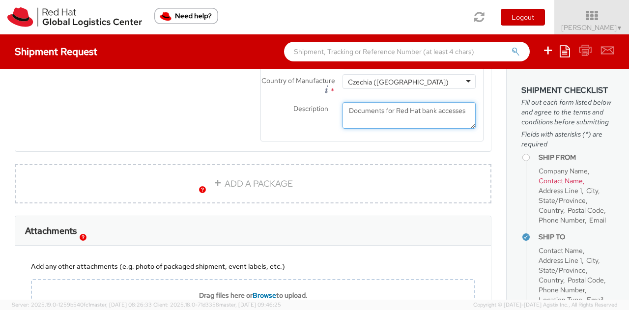
type textarea "Documents for Red Hat bank accesses"
click at [161, 108] on div "Product Types * Documents Docking Station Laptop Monitor Other Hardware Server …" at bounding box center [252, 47] width 475 height 216
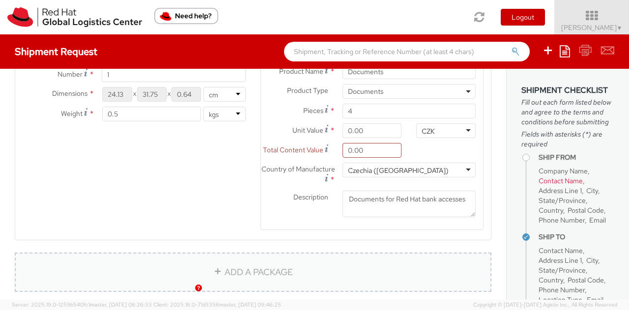
scroll to position [559, 0]
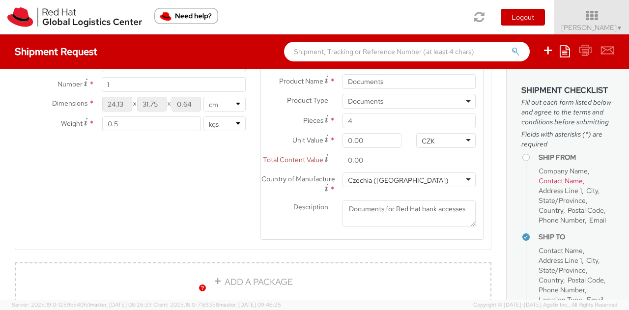
drag, startPoint x: 343, startPoint y: 162, endPoint x: 449, endPoint y: 182, distance: 108.6
click at [449, 182] on div "Product Name * Documents Product Type * Documents Docking Station Laptop Monito…" at bounding box center [372, 153] width 222 height 173
drag, startPoint x: 340, startPoint y: 137, endPoint x: 414, endPoint y: 159, distance: 77.4
click at [414, 159] on div "Product Name * Documents Product Type * Documents Docking Station Laptop Monito…" at bounding box center [372, 153] width 222 height 173
click at [422, 165] on div "Total Content Value * 0.00" at bounding box center [372, 163] width 222 height 20
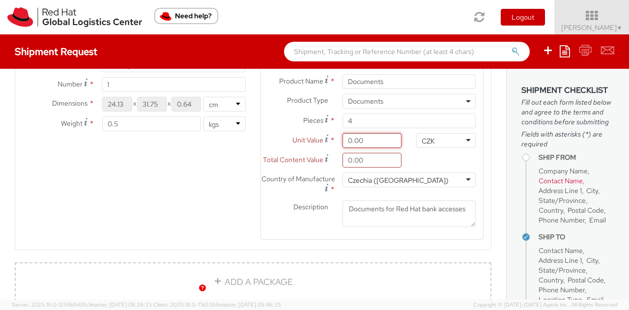
drag, startPoint x: 363, startPoint y: 138, endPoint x: 309, endPoint y: 139, distance: 54.0
click at [309, 139] on div "Unit Value * 0.00 Should be greater than 0" at bounding box center [335, 140] width 148 height 15
type input "1.00"
type input "4.00"
click at [429, 166] on div "Total Content Value * 4.00" at bounding box center [372, 163] width 222 height 20
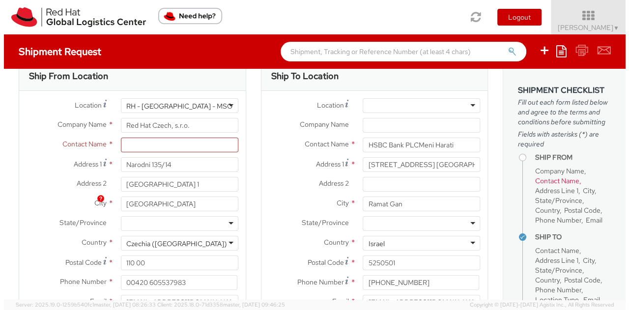
scroll to position [0, 0]
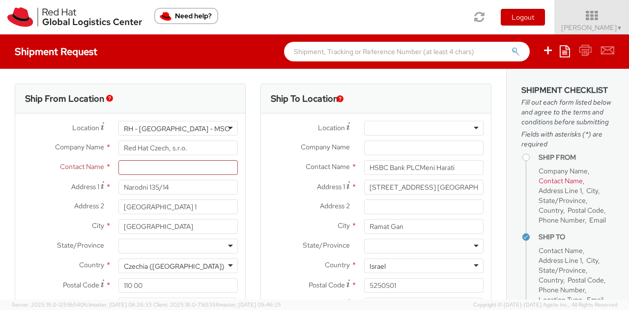
click at [170, 175] on div "Contact Name * Laura Tomasino Red Hat Czech, s.r.o. - ( Laura Tomasino ) Narodn…" at bounding box center [130, 170] width 230 height 20
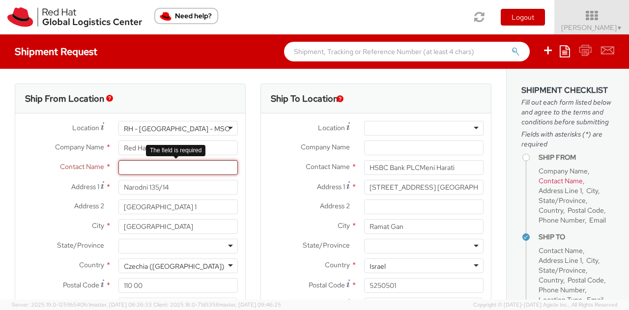
click at [173, 170] on input "text" at bounding box center [177, 167] width 119 height 15
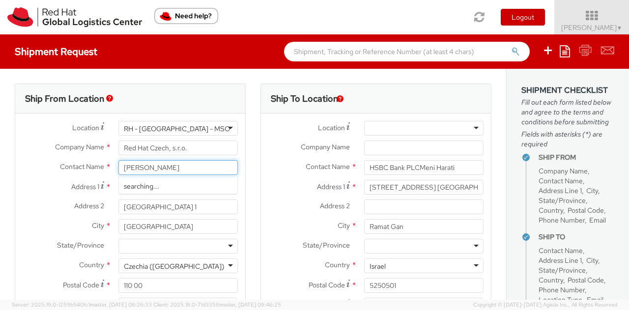
type input "[PERSON_NAME]"
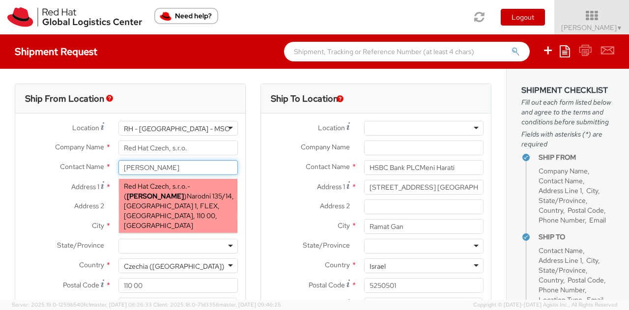
click at [174, 201] on span "Narodni 135/14, Prague 1, FLEX, PRAGUE, 110 00, CZ" at bounding box center [179, 211] width 110 height 38
select select
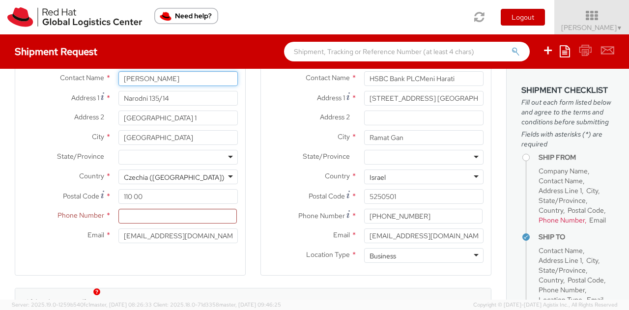
scroll to position [98, 0]
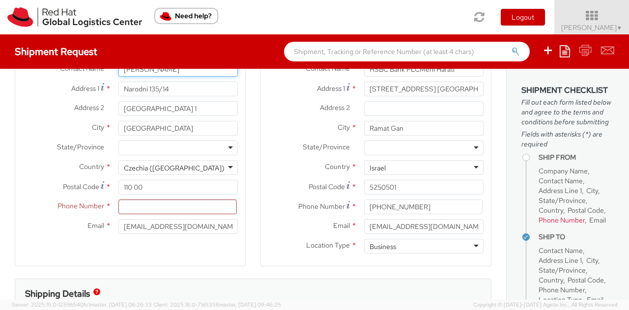
type input "[PERSON_NAME]"
click at [132, 204] on input at bounding box center [177, 206] width 118 height 15
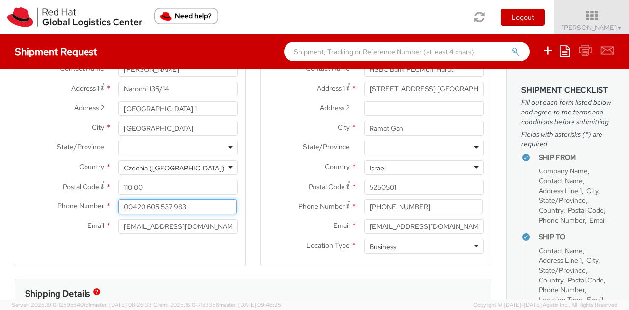
type input "00420 605 537 983"
click at [38, 180] on label "Postal Code *" at bounding box center [63, 186] width 96 height 13
click at [118, 180] on input "110 00" at bounding box center [177, 187] width 119 height 15
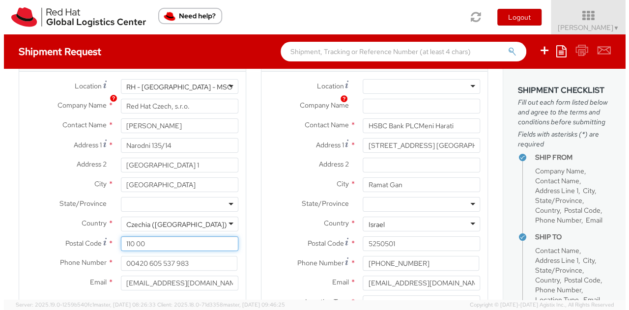
scroll to position [0, 0]
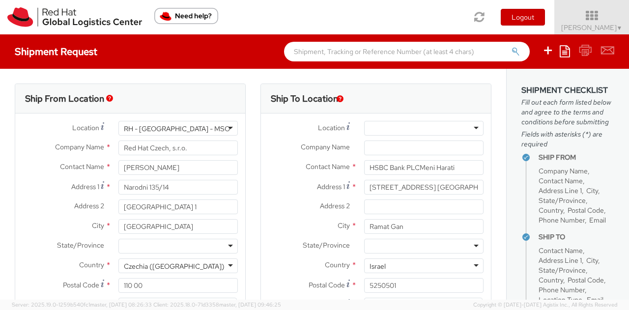
click at [281, 150] on label "Company Name *" at bounding box center [309, 146] width 96 height 13
click at [364, 150] on input "Company Name *" at bounding box center [423, 147] width 119 height 15
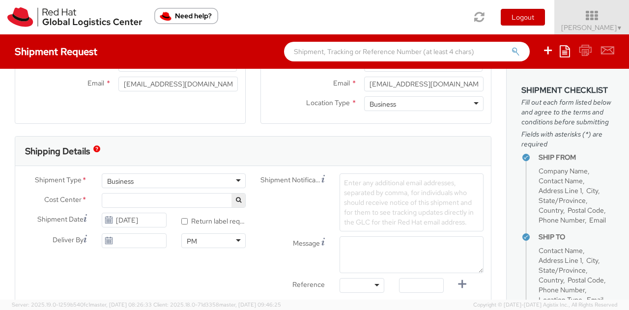
scroll to position [246, 0]
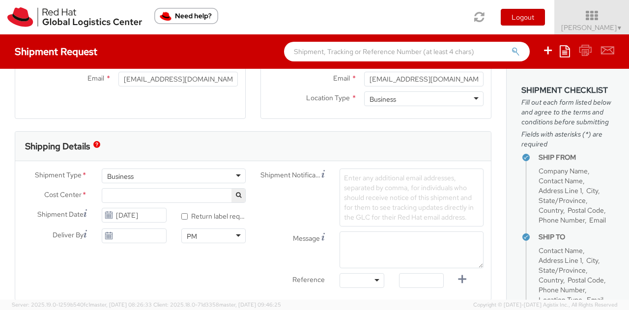
click at [189, 195] on span at bounding box center [174, 195] width 144 height 15
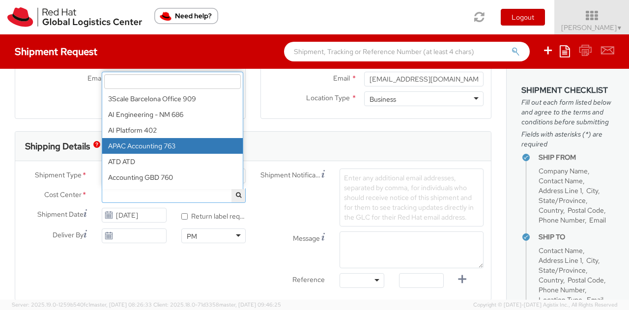
select select "763"
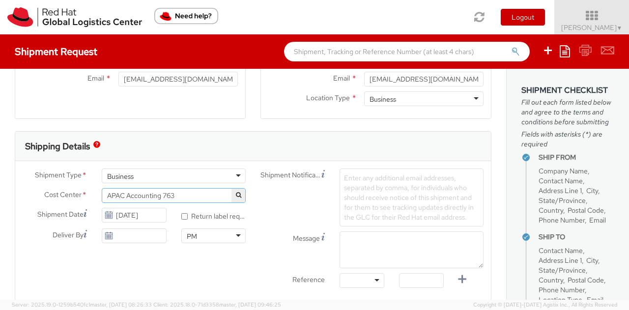
click at [246, 132] on div "Shipping Details" at bounding box center [252, 146] width 475 height 29
click at [196, 186] on div "Shipment Type * Business Business Business" at bounding box center [134, 178] width 238 height 20
click at [198, 194] on span "APAC Accounting 763" at bounding box center [173, 195] width 133 height 9
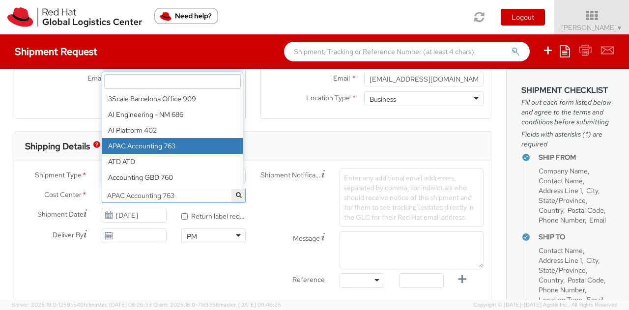
click at [185, 195] on span "APAC Accounting 763" at bounding box center [173, 195] width 133 height 9
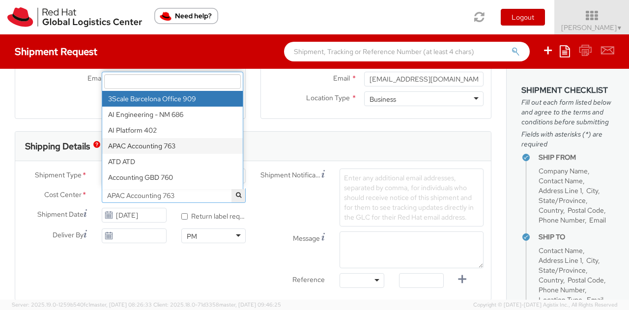
click at [174, 81] on input "search" at bounding box center [172, 81] width 137 height 15
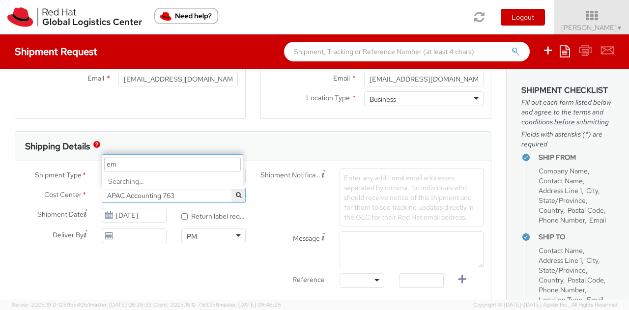
type input "e"
drag, startPoint x: 257, startPoint y: 229, endPoint x: 239, endPoint y: 213, distance: 24.4
click at [253, 225] on div "Shipment Notification Enter any additional email addresses, separated by comma,…" at bounding box center [372, 199] width 238 height 63
click at [239, 196] on button "button" at bounding box center [238, 196] width 14 height 14
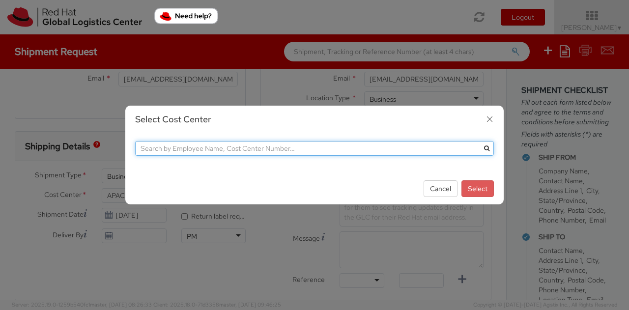
click at [395, 152] on input "text" at bounding box center [314, 148] width 359 height 15
click at [479, 141] on button "submit" at bounding box center [486, 148] width 15 height 15
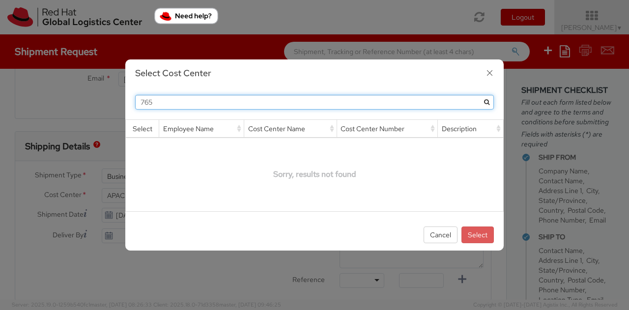
type input "765"
click at [479, 95] on button "submit" at bounding box center [486, 102] width 15 height 15
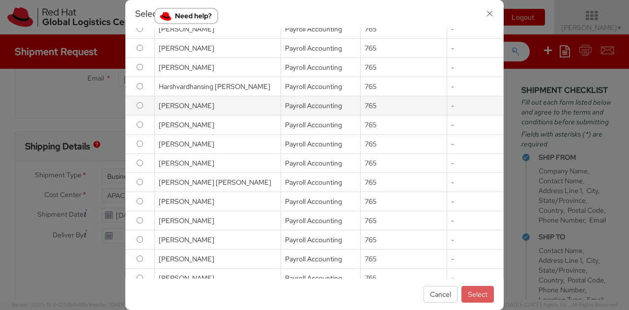
scroll to position [344, 0]
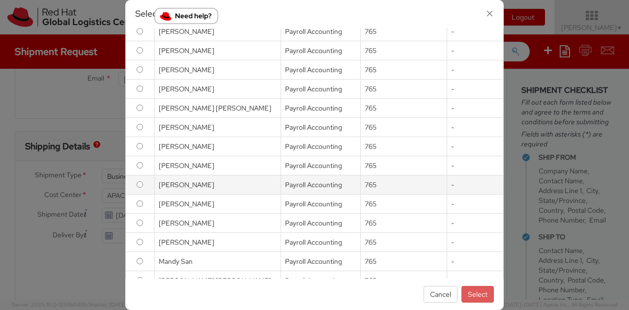
click at [207, 184] on td "[PERSON_NAME]" at bounding box center [217, 184] width 127 height 19
click at [140, 189] on td at bounding box center [140, 184] width 29 height 19
click at [140, 184] on input "radio" at bounding box center [140, 184] width 6 height 6
radio input "true"
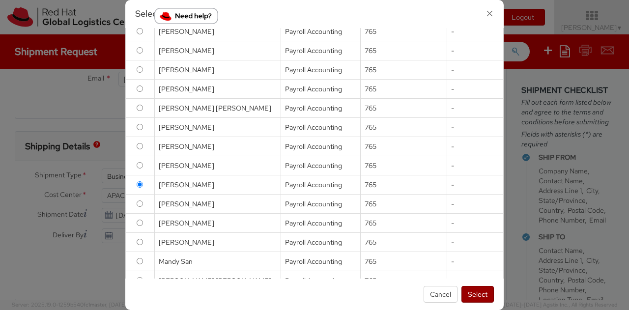
click at [484, 296] on button "Select" at bounding box center [477, 294] width 32 height 17
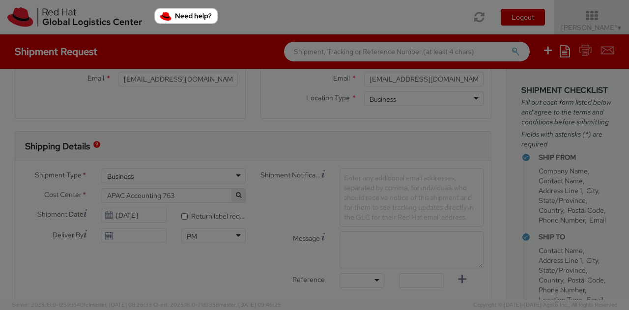
select select "765"
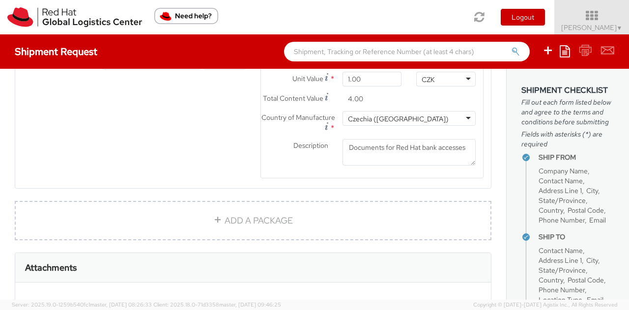
scroll to position [755, 0]
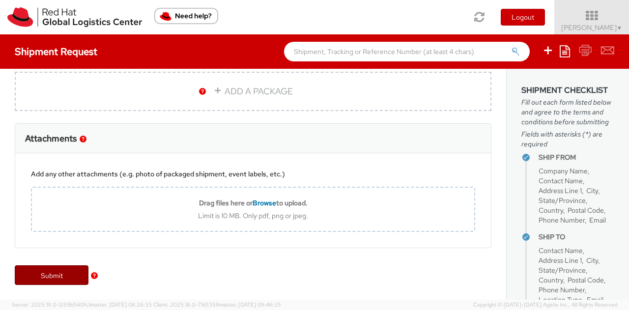
click at [40, 279] on link "Submit" at bounding box center [52, 275] width 74 height 20
type input "HSBC Bank PLCMeni Harati"
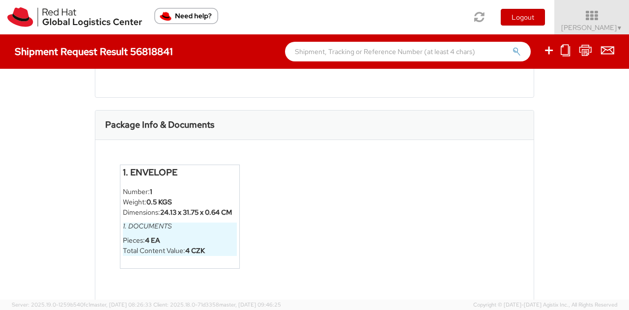
scroll to position [413, 0]
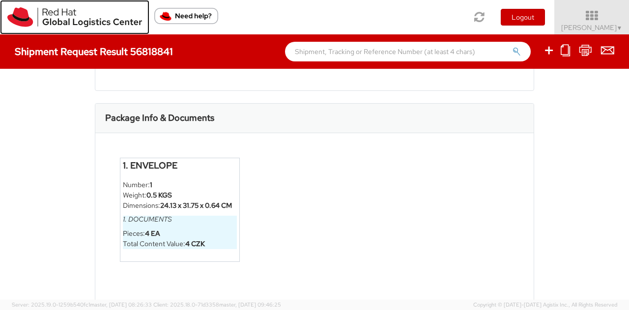
click at [55, 14] on img at bounding box center [74, 17] width 135 height 20
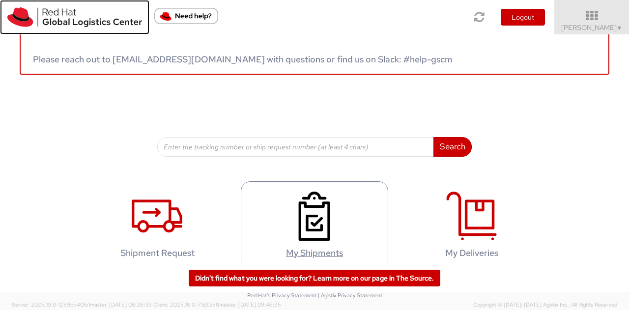
scroll to position [98, 0]
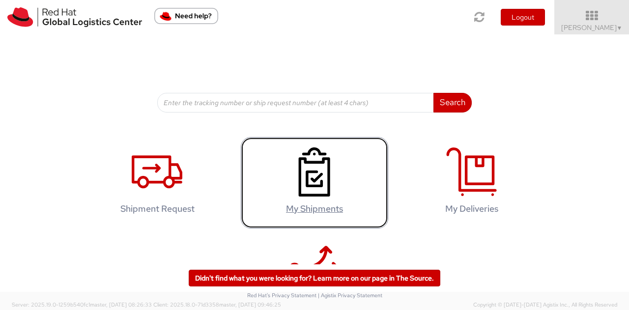
click at [322, 191] on icon at bounding box center [314, 171] width 51 height 49
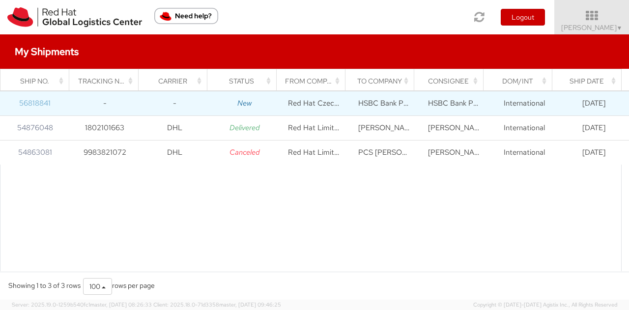
click at [30, 106] on link "56818841" at bounding box center [34, 103] width 31 height 10
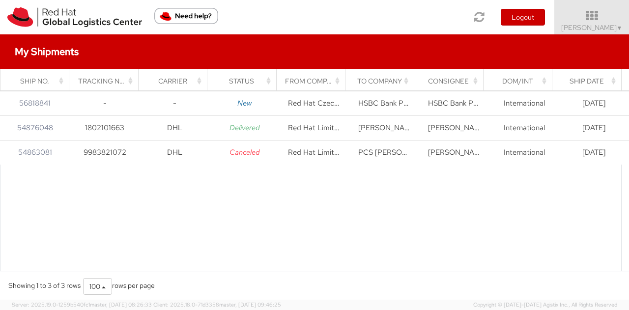
click at [202, 233] on div at bounding box center [310, 236] width 621 height 143
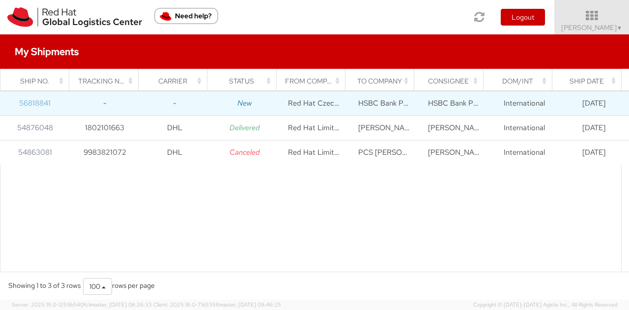
click at [43, 102] on link "56818841" at bounding box center [34, 103] width 31 height 10
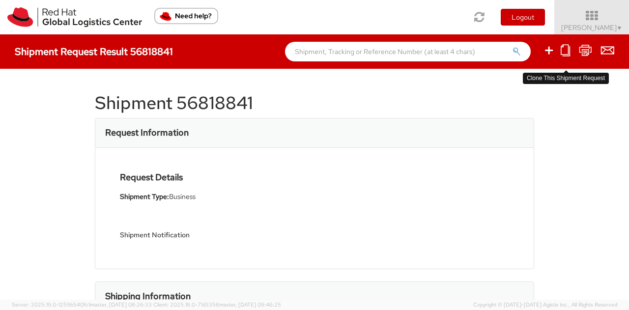
click at [565, 48] on icon at bounding box center [564, 50] width 9 height 12
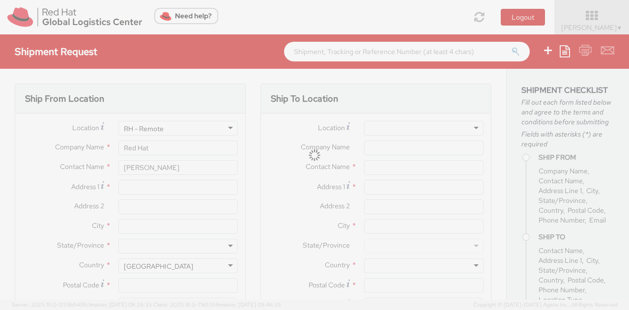
select select "DOCUMENT"
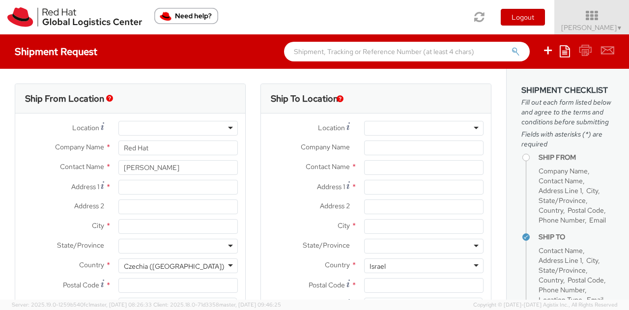
type input "Red Hat Czech, s.r.o."
type input "[PERSON_NAME]"
type input "Narodni 135/14"
type input "[GEOGRAPHIC_DATA] 1"
type input "[GEOGRAPHIC_DATA]"
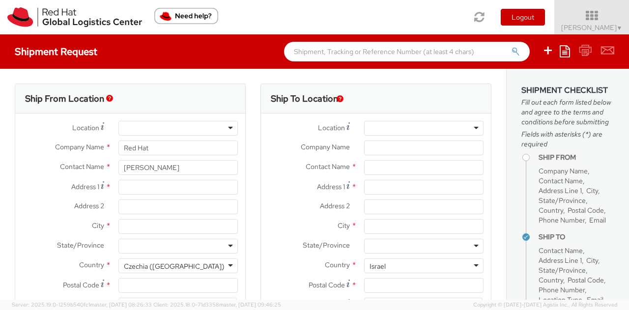
type input "110 00"
type input "00420 605 537 983"
type input "[EMAIL_ADDRESS][DOMAIN_NAME]"
type input "HSBC Bank PLCMeni Harati"
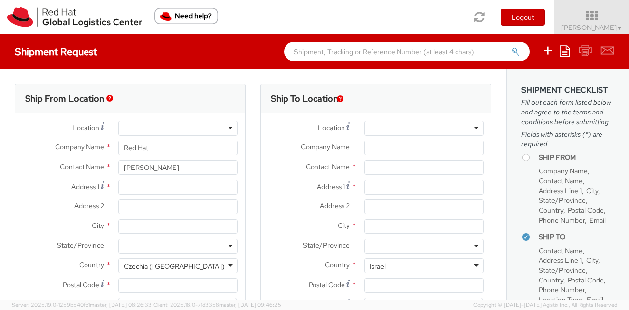
type input "[STREET_ADDRESS] [GEOGRAPHIC_DATA], 30th Floor."
type input "Ramat Gan"
type input "5250501"
type input "[PHONE_NUMBER]"
type input "[EMAIL_ADDRESS][DOMAIN_NAME]"
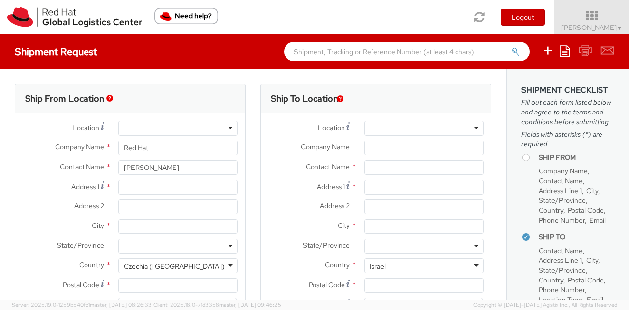
select select "765"
type input "1"
type input "24.13"
type input "31.75"
type input "0.64"
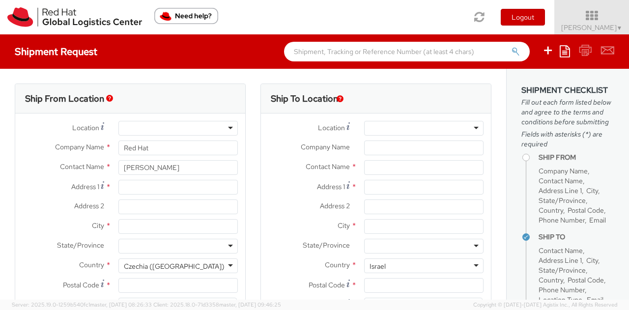
select select "CM"
type input "0.23"
select select "KGS"
type input "Documents"
type input "4"
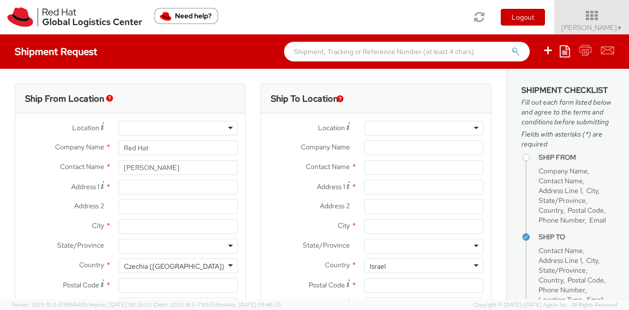
type input "1.00"
type input "4.00"
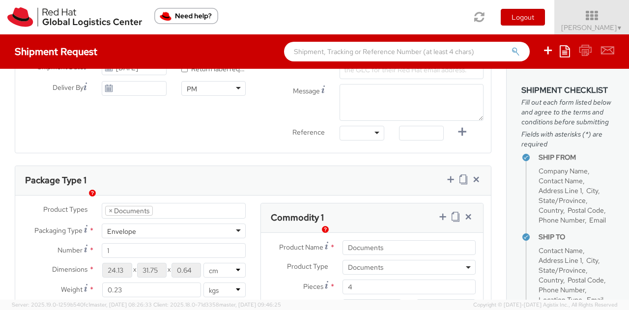
scroll to position [295, 0]
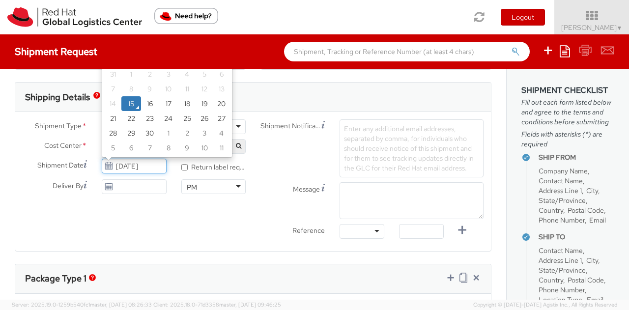
click at [151, 166] on input "[DATE]" at bounding box center [134, 166] width 64 height 15
click at [152, 104] on td "16" at bounding box center [150, 103] width 18 height 15
type input "09/16/2025"
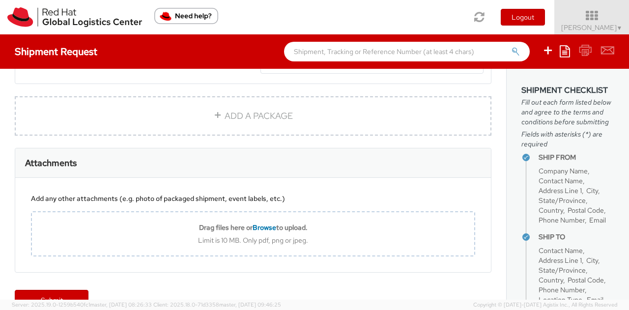
scroll to position [755, 0]
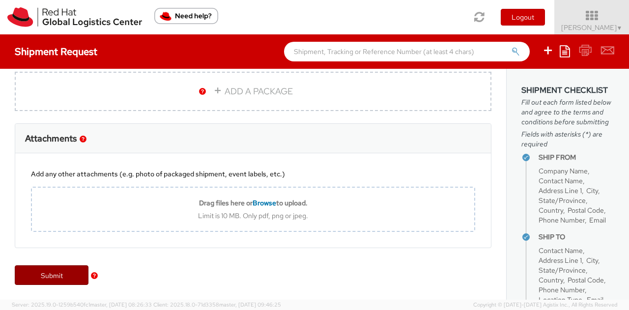
click at [51, 277] on link "Submit" at bounding box center [52, 275] width 74 height 20
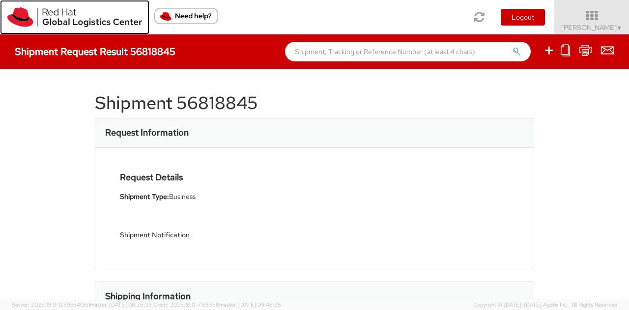
click at [29, 17] on img at bounding box center [74, 17] width 135 height 20
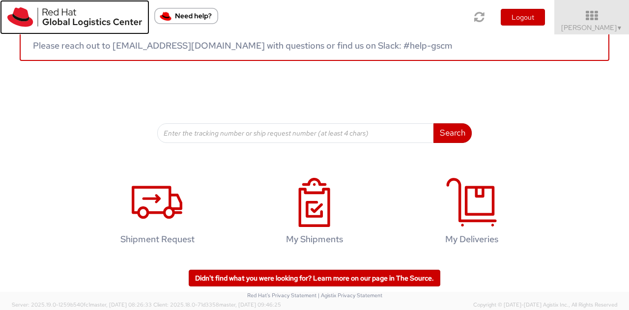
scroll to position [147, 0]
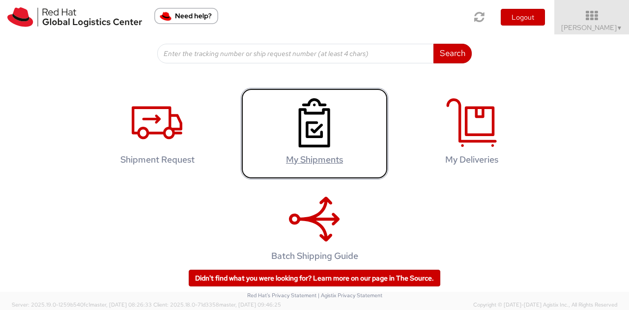
click at [317, 120] on icon at bounding box center [314, 122] width 51 height 49
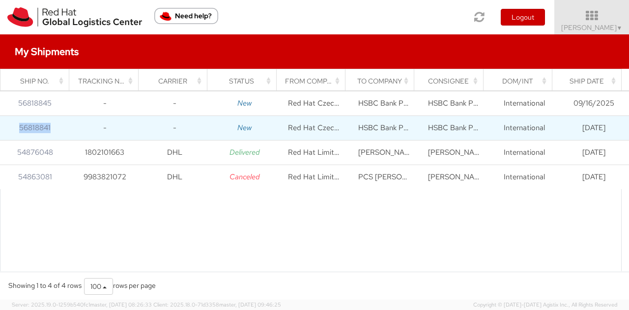
drag, startPoint x: 19, startPoint y: 128, endPoint x: 51, endPoint y: 127, distance: 31.9
click at [51, 127] on td "56818841" at bounding box center [35, 127] width 70 height 25
copy link "56818841"
click at [35, 128] on link "56818841" at bounding box center [34, 128] width 31 height 10
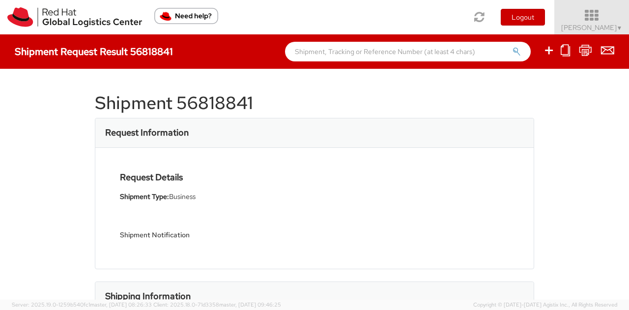
click at [622, 22] on icon at bounding box center [592, 16] width 86 height 14
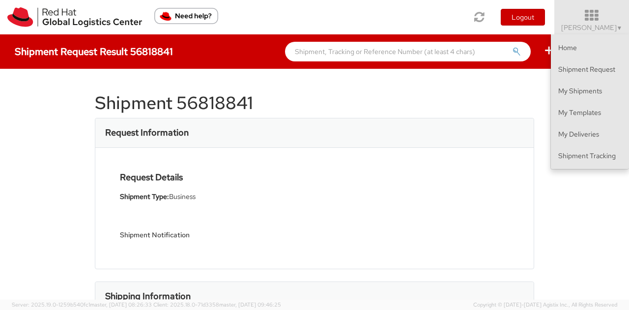
click at [591, 229] on div "Shipment 56818841 Request Information Request Details Shipment Type: Business S…" at bounding box center [314, 184] width 629 height 231
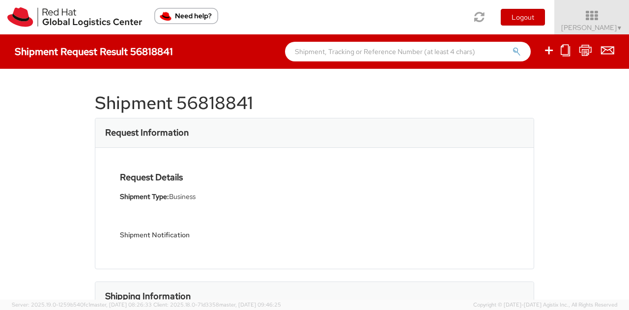
click at [184, 20] on img "Need help?" at bounding box center [186, 16] width 64 height 16
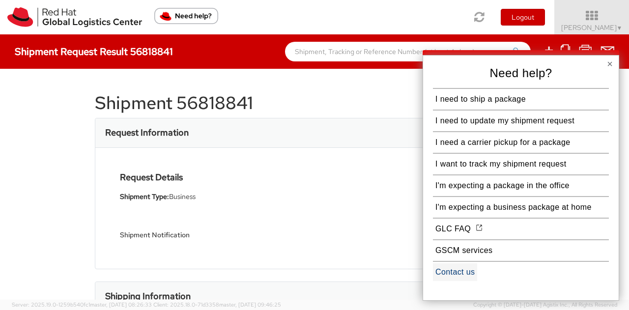
click at [448, 279] on button "Contact us" at bounding box center [455, 272] width 44 height 18
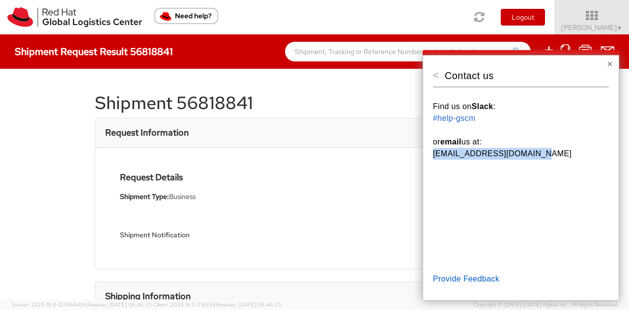
drag, startPoint x: 539, startPoint y: 154, endPoint x: 432, endPoint y: 154, distance: 106.6
click at [432, 154] on div "< Contact us Find us on Slack : #help-gscm or email us at: [EMAIL_ADDRESS][DOMA…" at bounding box center [520, 178] width 196 height 246
copy p "[EMAIL_ADDRESS][DOMAIN_NAME]"
